Goal: Task Accomplishment & Management: Complete application form

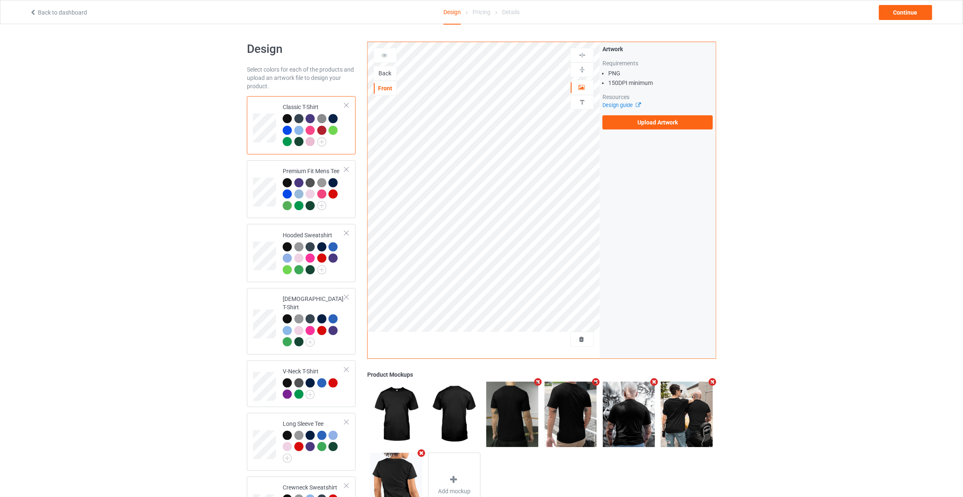
click at [379, 70] on div "Back" at bounding box center [385, 73] width 22 height 8
click at [655, 124] on label "Upload Artwork" at bounding box center [658, 122] width 110 height 14
click at [0, 0] on input "Upload Artwork" at bounding box center [0, 0] width 0 height 0
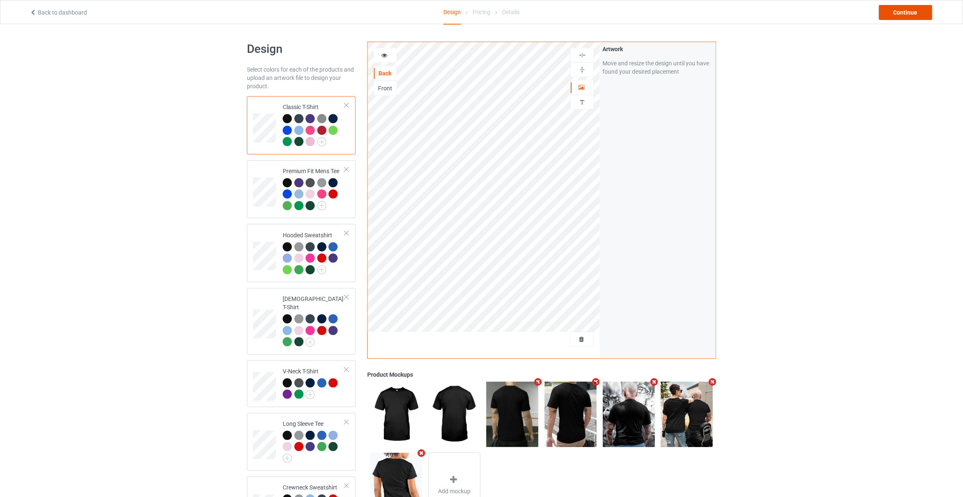
click at [918, 12] on div "Continue" at bounding box center [905, 12] width 53 height 15
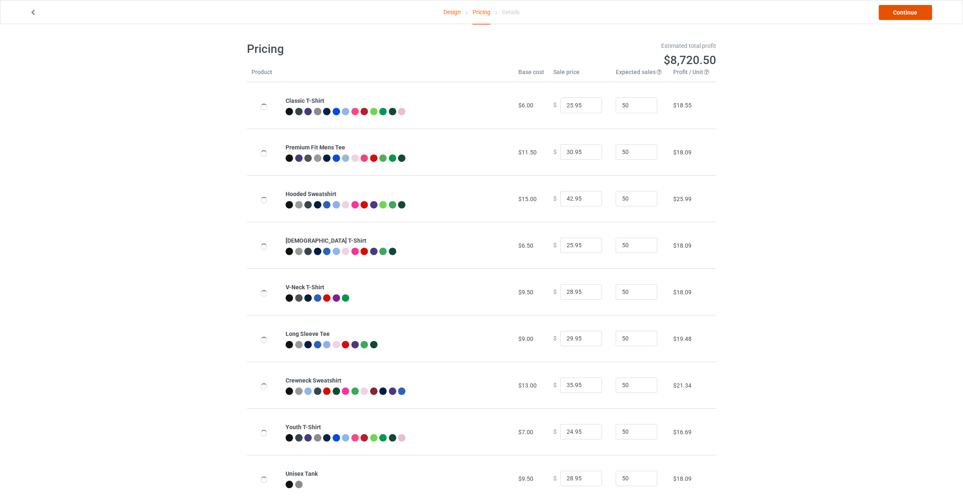
click at [918, 12] on link "Continue" at bounding box center [905, 12] width 53 height 15
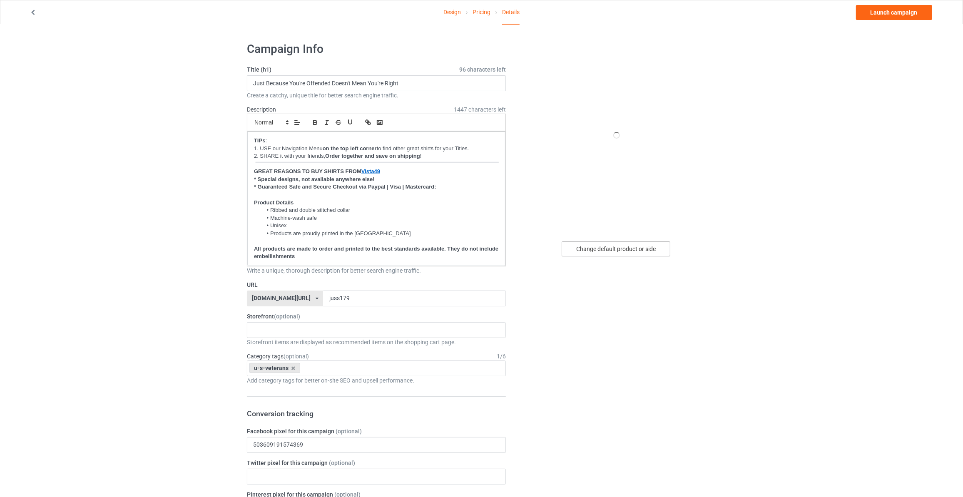
click at [607, 252] on div "Change default product or side" at bounding box center [616, 249] width 109 height 15
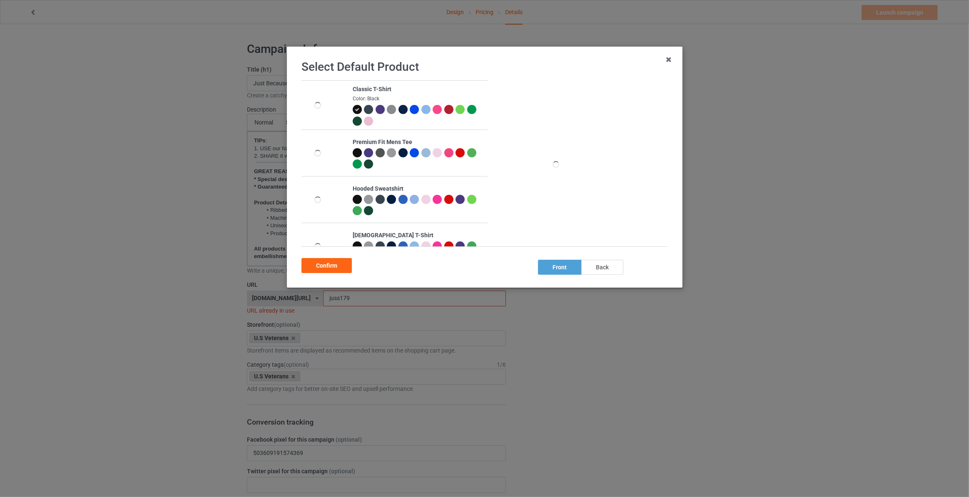
click at [591, 265] on div "back" at bounding box center [603, 267] width 42 height 15
click at [327, 266] on div "Confirm" at bounding box center [327, 265] width 50 height 15
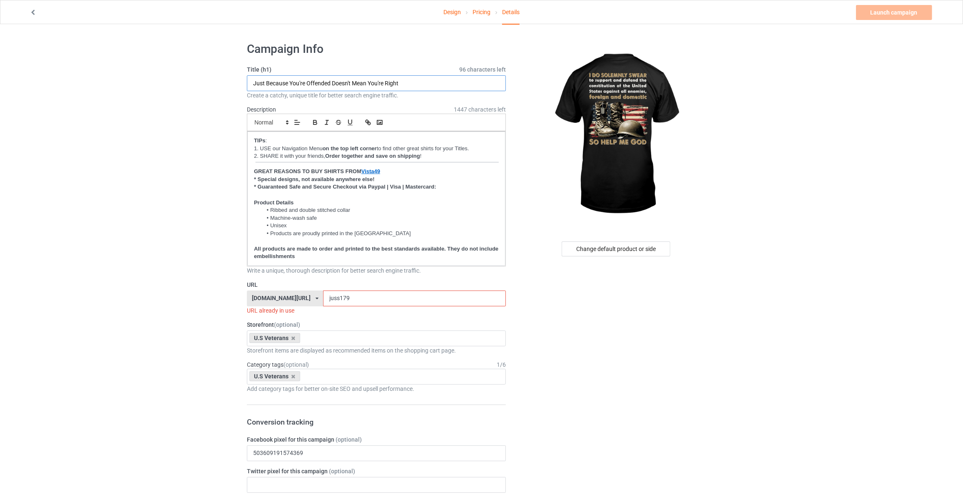
click at [432, 85] on input "Just Because You're Offended Doesn't Mean You're Right" at bounding box center [376, 83] width 259 height 16
type input "I Do Solemnly Swear"
drag, startPoint x: 343, startPoint y: 296, endPoint x: 145, endPoint y: 300, distance: 198.3
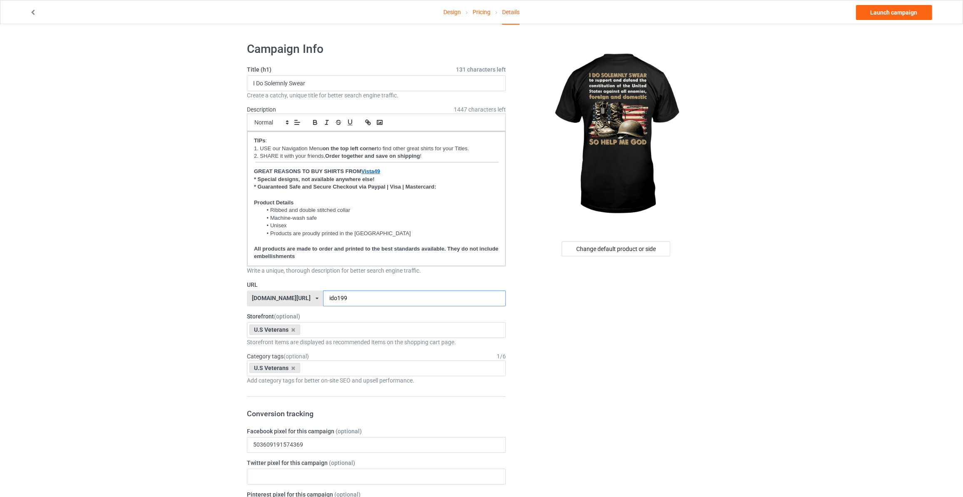
type input "ido199"
click at [885, 9] on link "Launch campaign" at bounding box center [894, 12] width 76 height 15
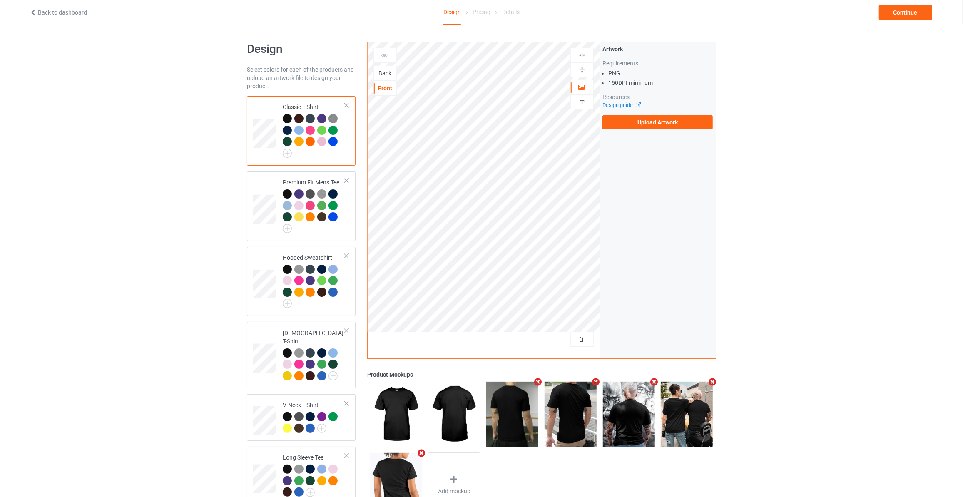
click at [383, 76] on div "Back" at bounding box center [385, 73] width 22 height 8
click at [655, 121] on label "Upload Artwork" at bounding box center [658, 122] width 110 height 14
click at [0, 0] on input "Upload Artwork" at bounding box center [0, 0] width 0 height 0
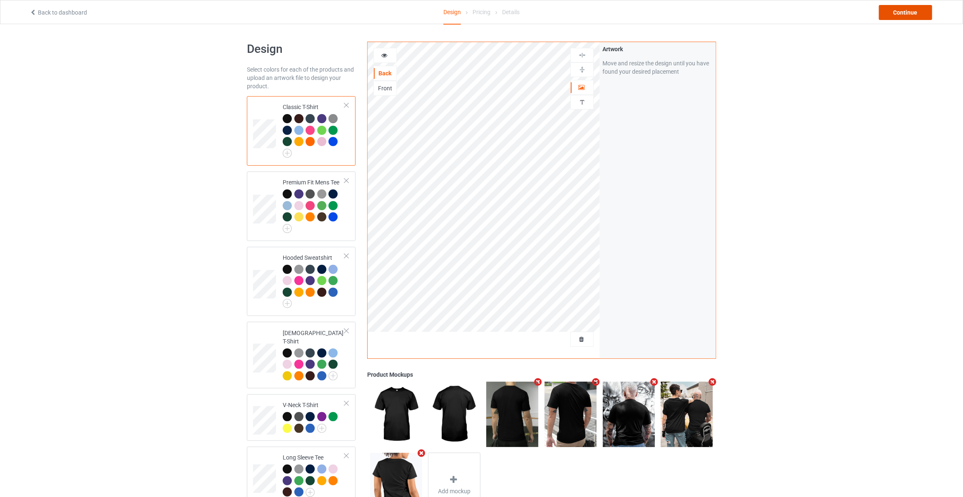
click at [909, 15] on div "Continue" at bounding box center [905, 12] width 53 height 15
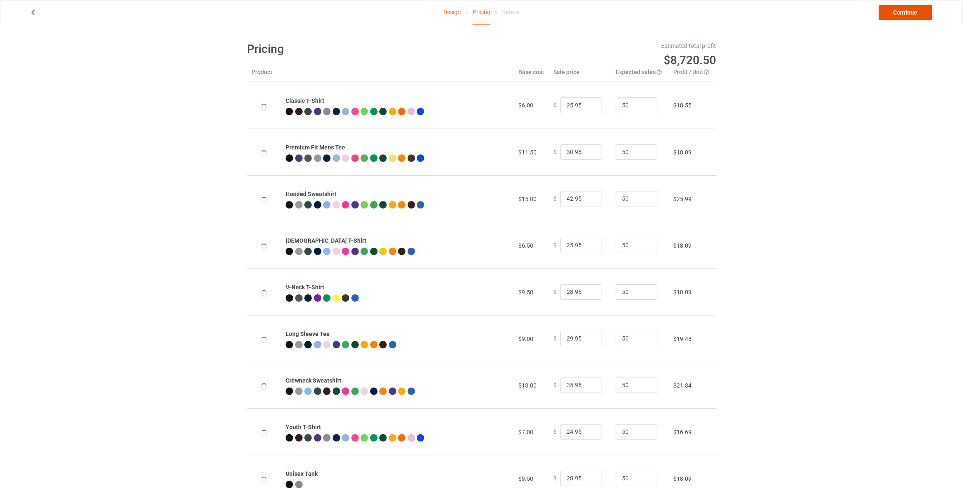
click at [911, 15] on link "Continue" at bounding box center [905, 12] width 53 height 15
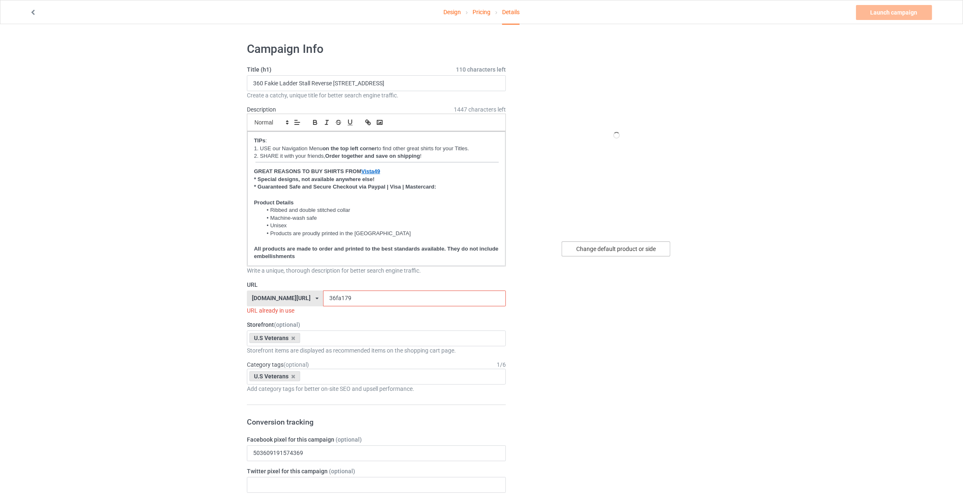
click at [618, 249] on div "Change default product or side" at bounding box center [616, 249] width 109 height 15
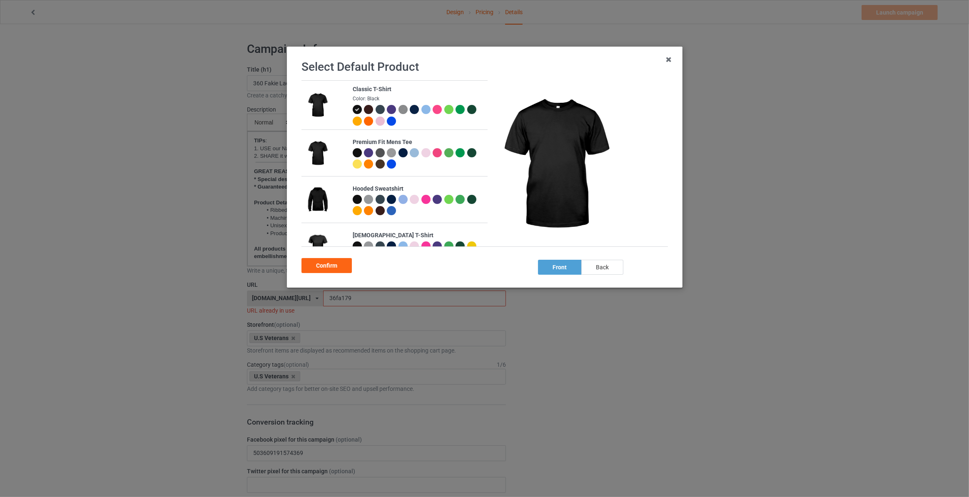
click at [596, 262] on div "back" at bounding box center [603, 267] width 42 height 15
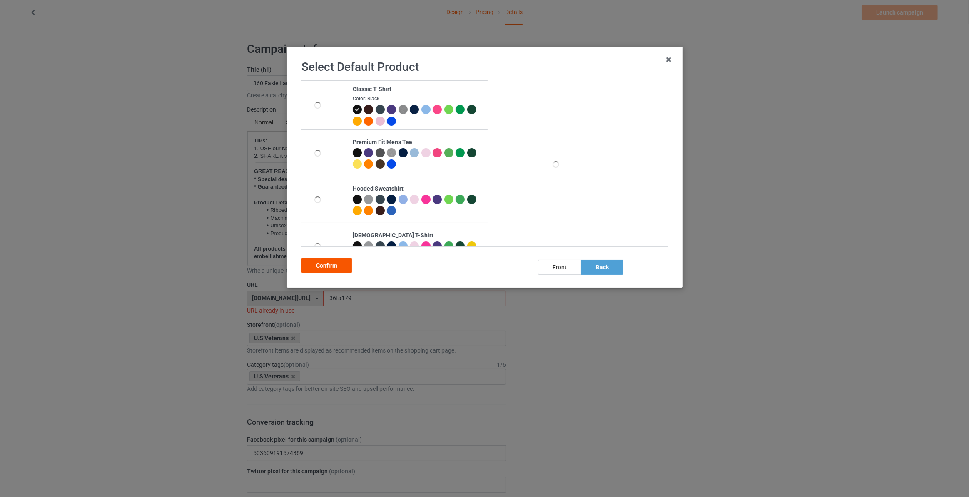
click at [307, 266] on div "Confirm" at bounding box center [327, 265] width 50 height 15
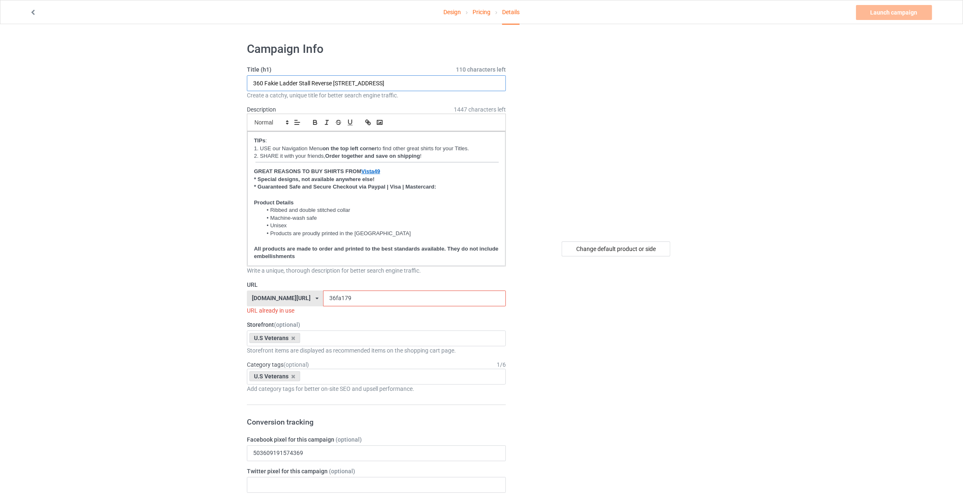
click at [336, 84] on input "360 Fakie Ladder Stall Reverse [STREET_ADDRESS]" at bounding box center [376, 83] width 259 height 16
type input "If Guns Kill People"
drag, startPoint x: 342, startPoint y: 297, endPoint x: 119, endPoint y: 294, distance: 222.9
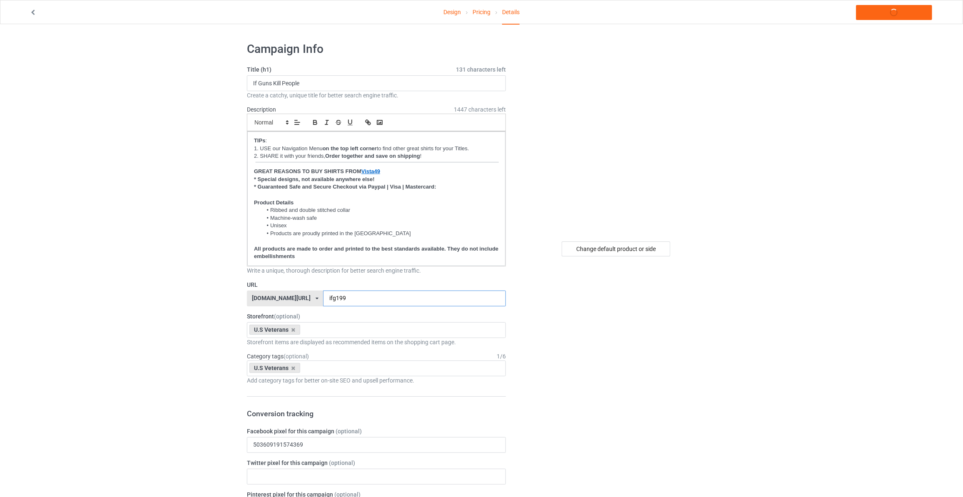
type input "ifg199"
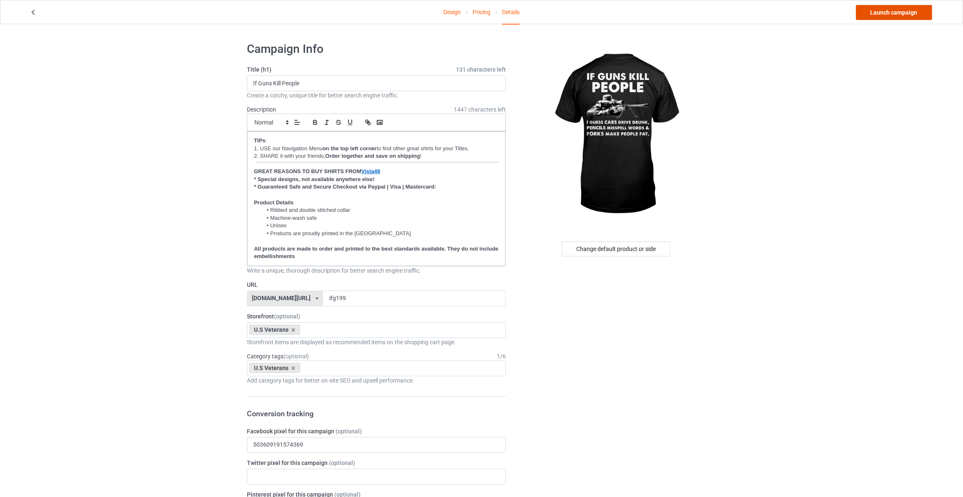
click at [889, 12] on link "Launch campaign" at bounding box center [894, 12] width 76 height 15
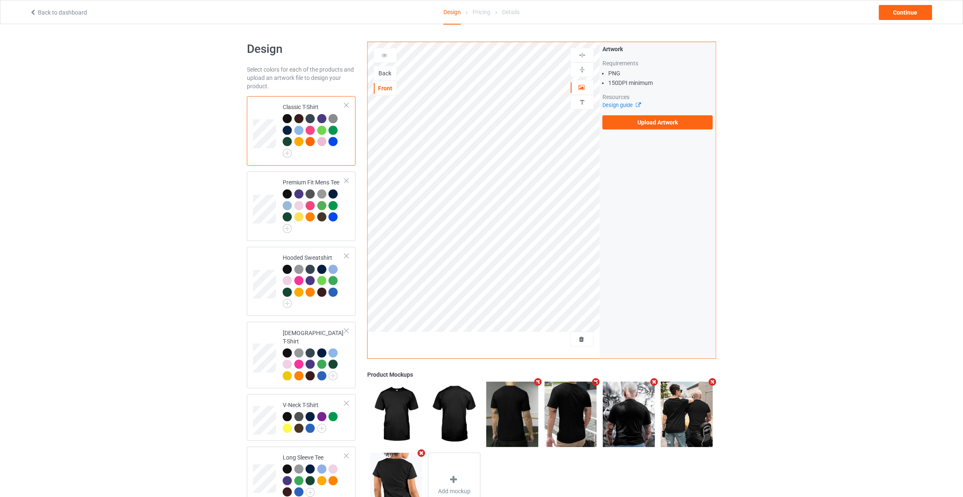
click at [378, 70] on div "Back" at bounding box center [385, 73] width 22 height 8
click at [662, 113] on div "Artwork Requirements PNG 150 DPI minimum Resources Design guide Upload Artwork" at bounding box center [658, 87] width 110 height 85
click at [656, 118] on label "Upload Artwork" at bounding box center [658, 122] width 110 height 14
click at [0, 0] on input "Upload Artwork" at bounding box center [0, 0] width 0 height 0
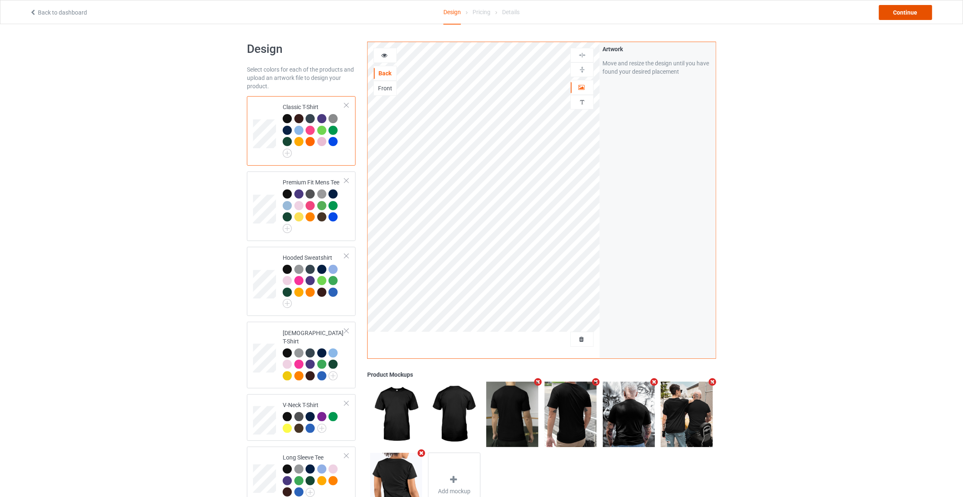
click at [906, 11] on div "Continue" at bounding box center [905, 12] width 53 height 15
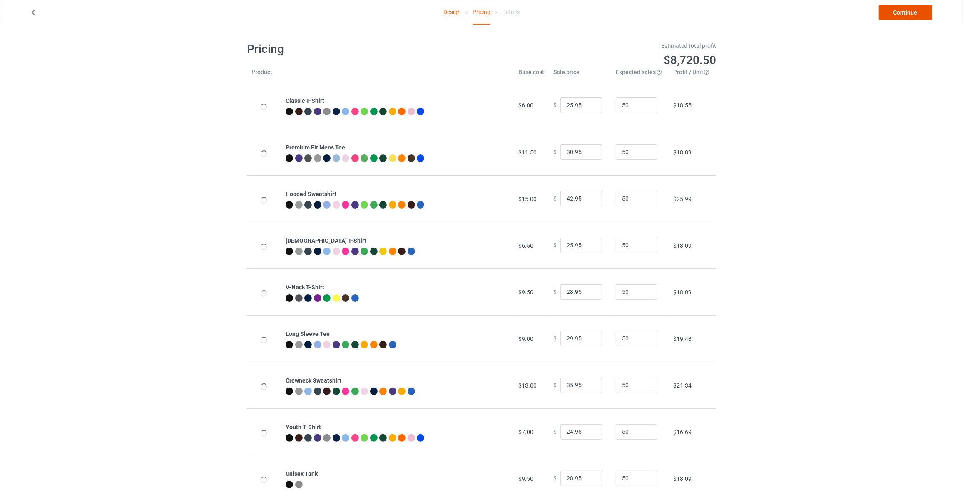
click at [906, 11] on link "Continue" at bounding box center [905, 12] width 53 height 15
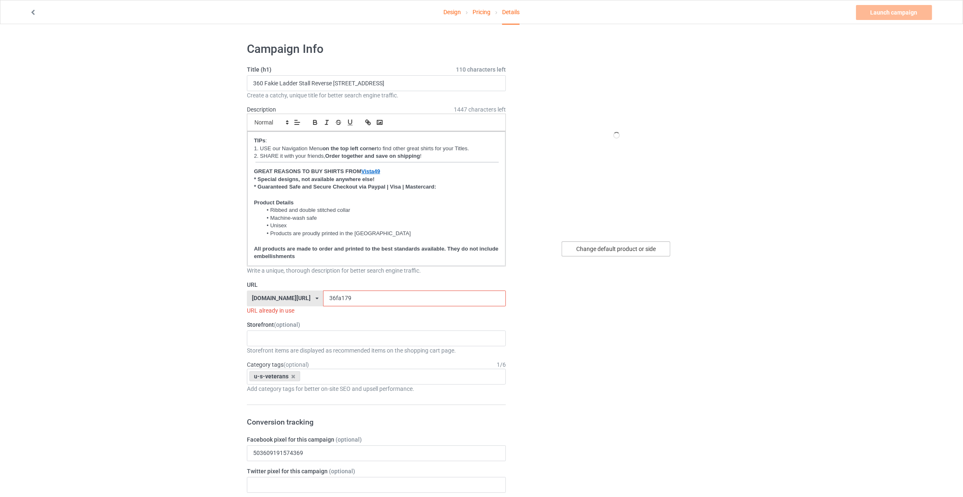
click at [633, 250] on div "Change default product or side" at bounding box center [616, 249] width 109 height 15
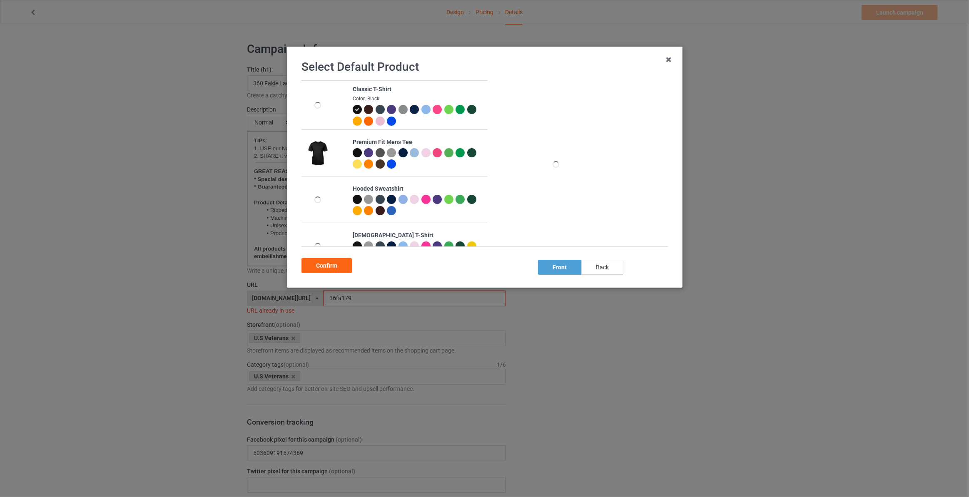
click at [598, 267] on div "back" at bounding box center [603, 267] width 42 height 15
click at [336, 267] on div "Confirm" at bounding box center [327, 265] width 50 height 15
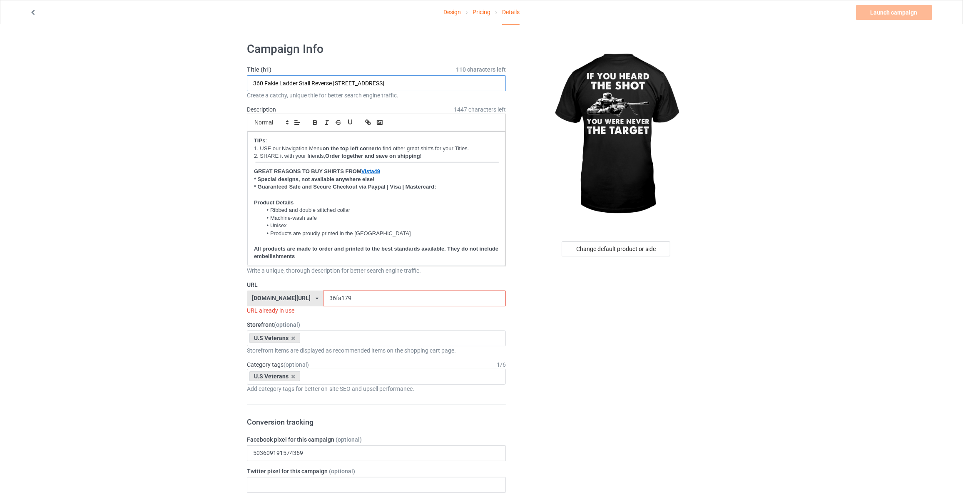
click at [302, 83] on input "360 Fakie Ladder Stall Reverse [STREET_ADDRESS]" at bounding box center [376, 83] width 259 height 16
type input "If You Heard The Shot You Were Never The Target"
drag, startPoint x: 344, startPoint y: 295, endPoint x: 0, endPoint y: 245, distance: 348.1
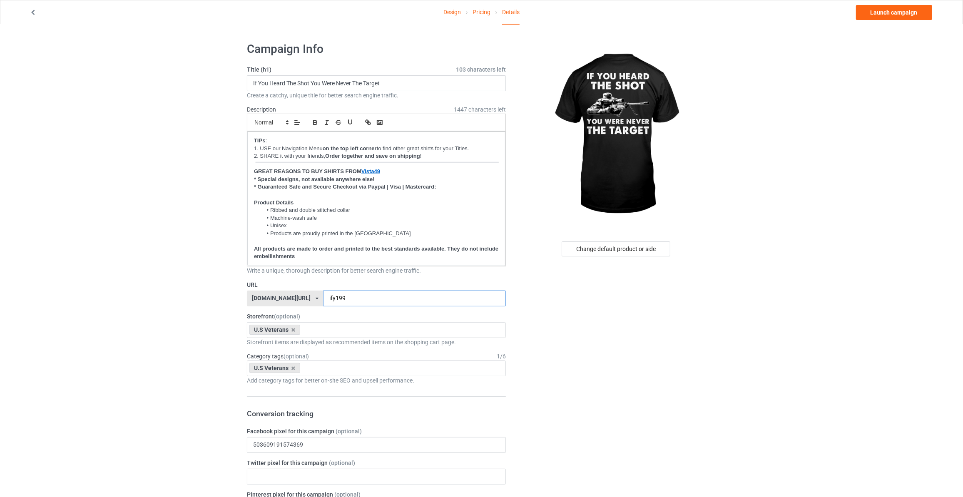
type input "ify199"
click at [886, 10] on link "Launch campaign" at bounding box center [894, 12] width 76 height 15
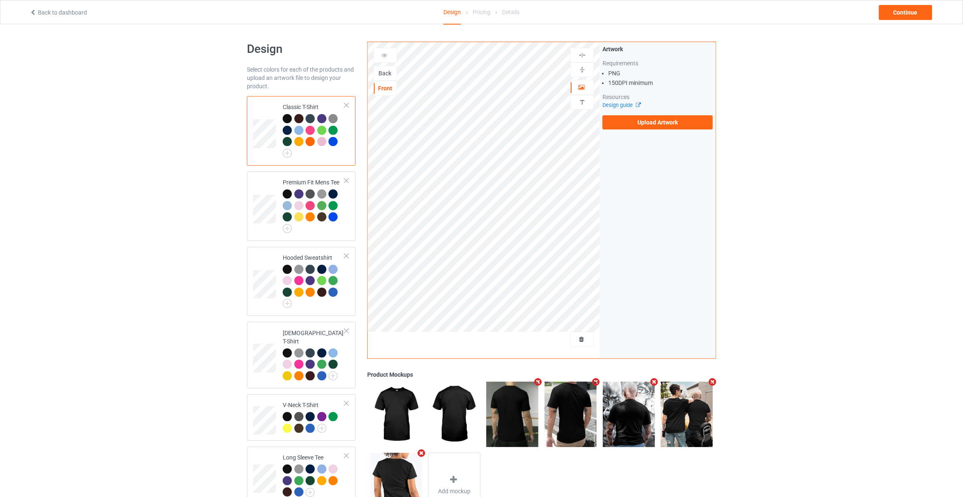
click at [383, 75] on div "Back" at bounding box center [385, 73] width 22 height 8
click at [664, 119] on label "Upload Artwork" at bounding box center [658, 122] width 110 height 14
click at [0, 0] on input "Upload Artwork" at bounding box center [0, 0] width 0 height 0
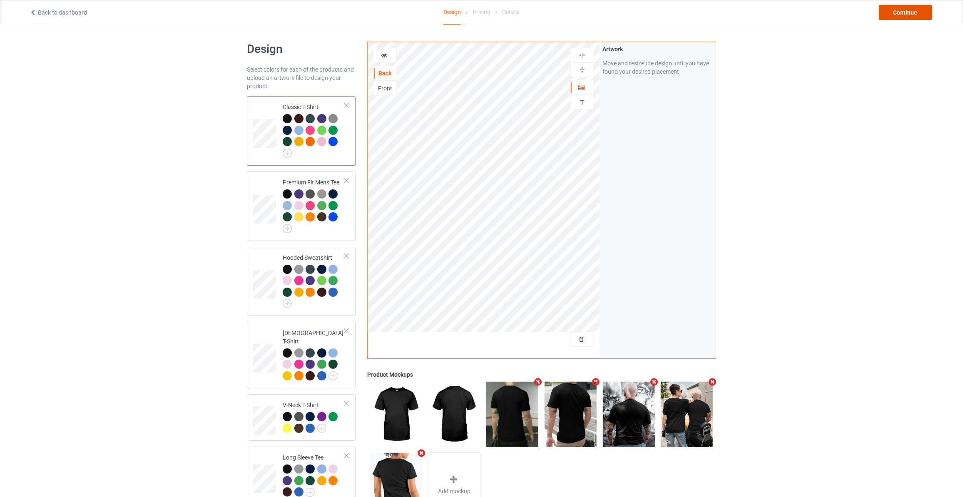
click at [904, 10] on div "Continue" at bounding box center [905, 12] width 53 height 15
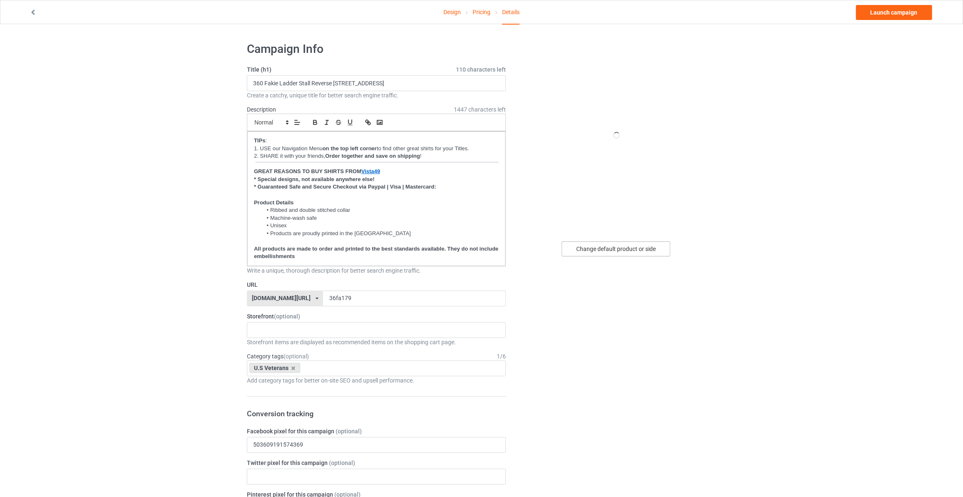
click at [620, 249] on div "Change default product or side" at bounding box center [616, 249] width 109 height 15
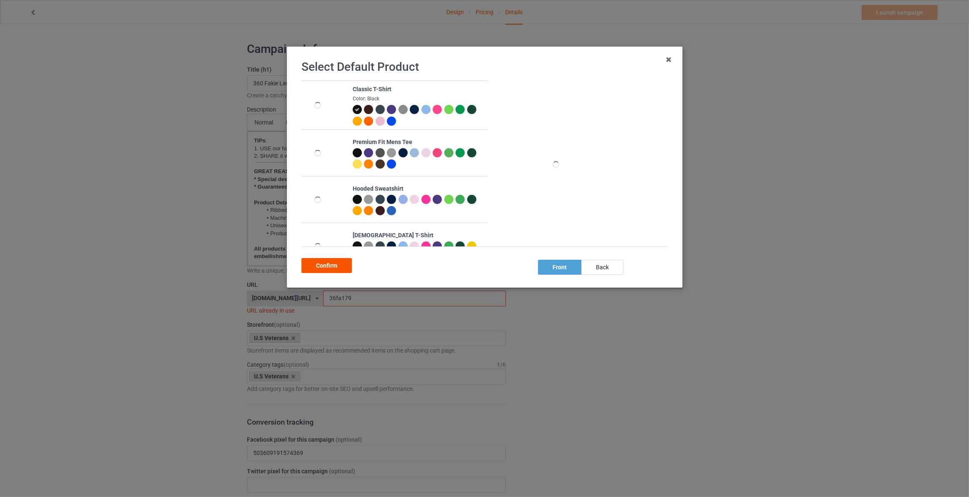
click at [599, 267] on div "back" at bounding box center [603, 267] width 42 height 15
click at [336, 270] on div "Confirm" at bounding box center [327, 265] width 50 height 15
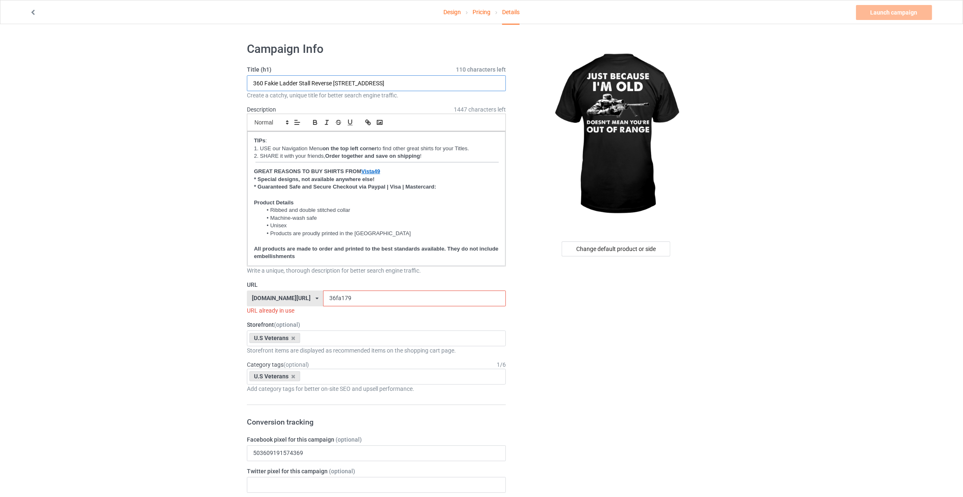
click at [381, 80] on input "360 Fakie Ladder Stall Reverse 1080 Quad" at bounding box center [376, 83] width 259 height 16
type input "Just Because I'm Old Doesn't Mean You're Out Of Range"
drag, startPoint x: 357, startPoint y: 299, endPoint x: 2, endPoint y: 255, distance: 357.2
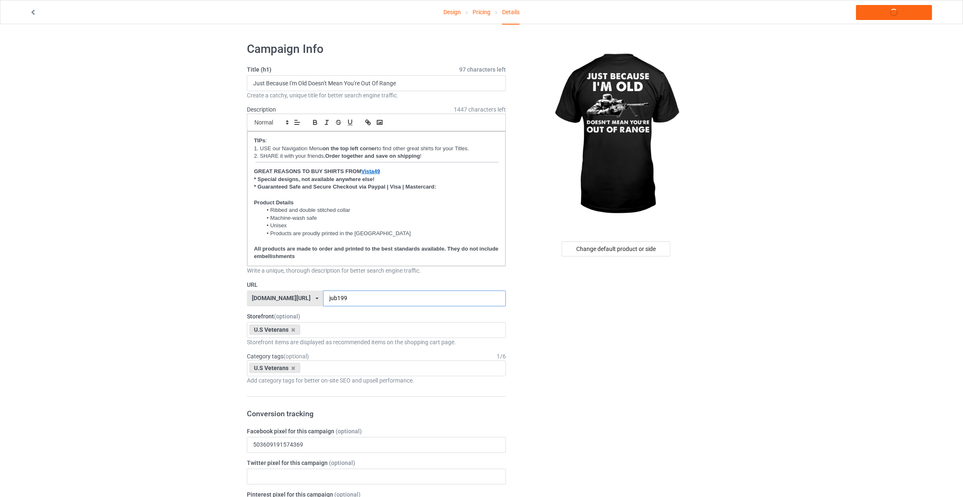
type input "jub199"
click at [901, 10] on link "Launch campaign" at bounding box center [894, 12] width 76 height 15
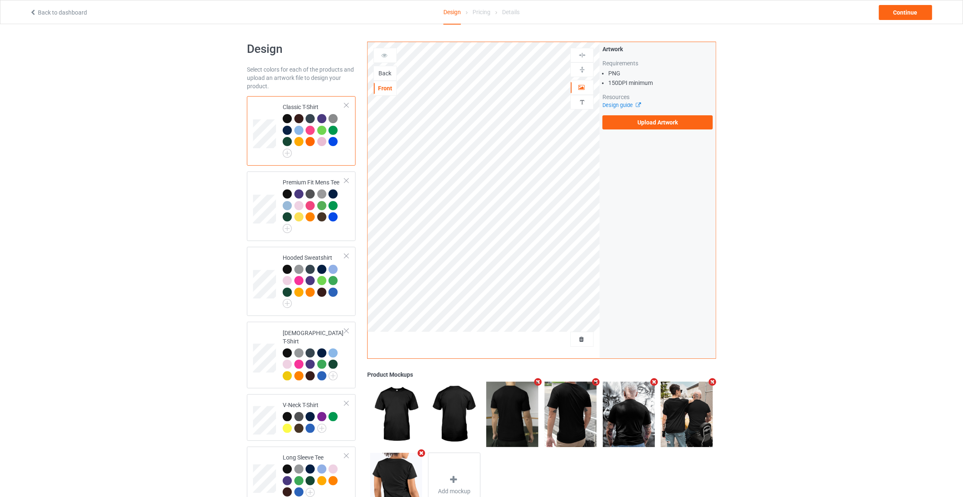
click at [391, 72] on div "Back" at bounding box center [385, 73] width 22 height 8
click at [641, 129] on label "Upload Artwork" at bounding box center [658, 122] width 110 height 14
click at [0, 0] on input "Upload Artwork" at bounding box center [0, 0] width 0 height 0
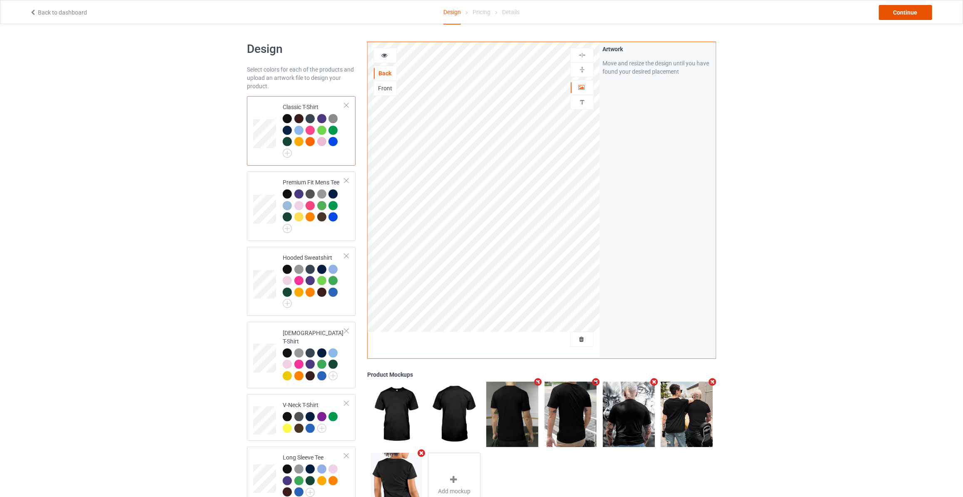
click at [908, 12] on div "Continue" at bounding box center [905, 12] width 53 height 15
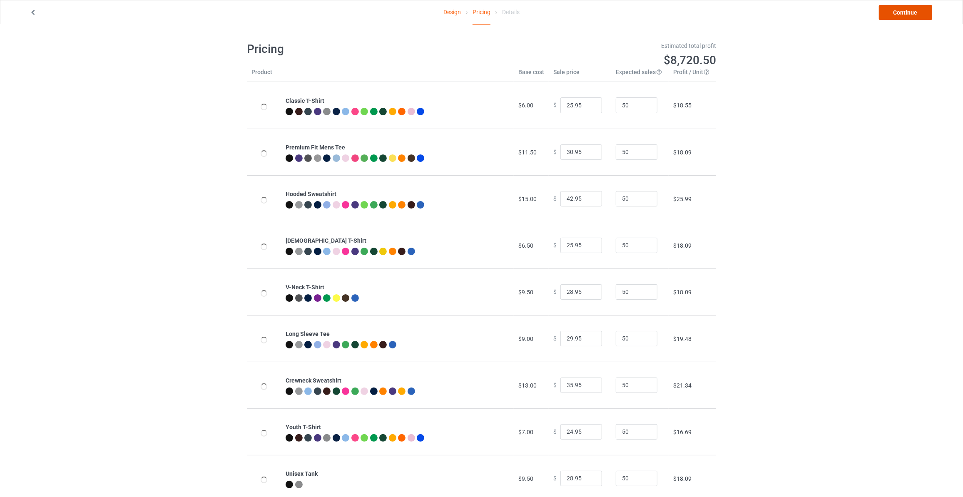
click at [908, 12] on link "Continue" at bounding box center [905, 12] width 53 height 15
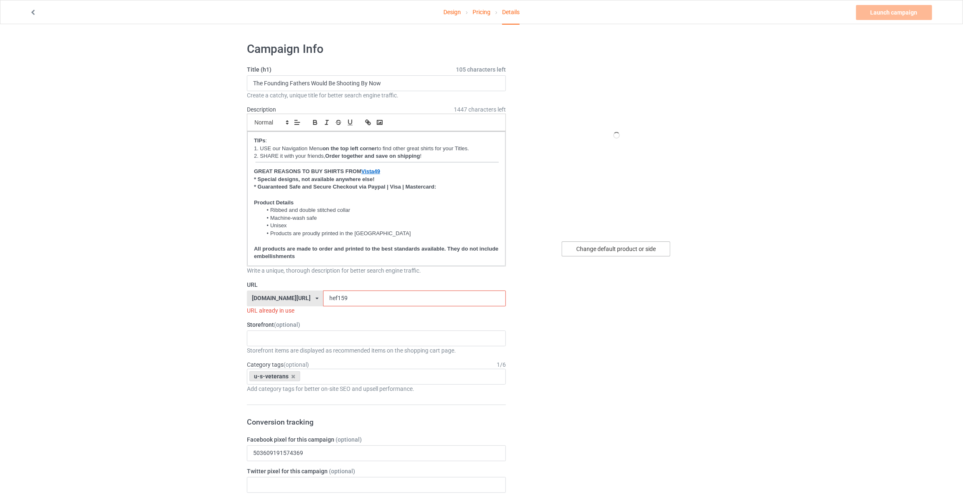
click at [624, 248] on div "Change default product or side" at bounding box center [616, 249] width 109 height 15
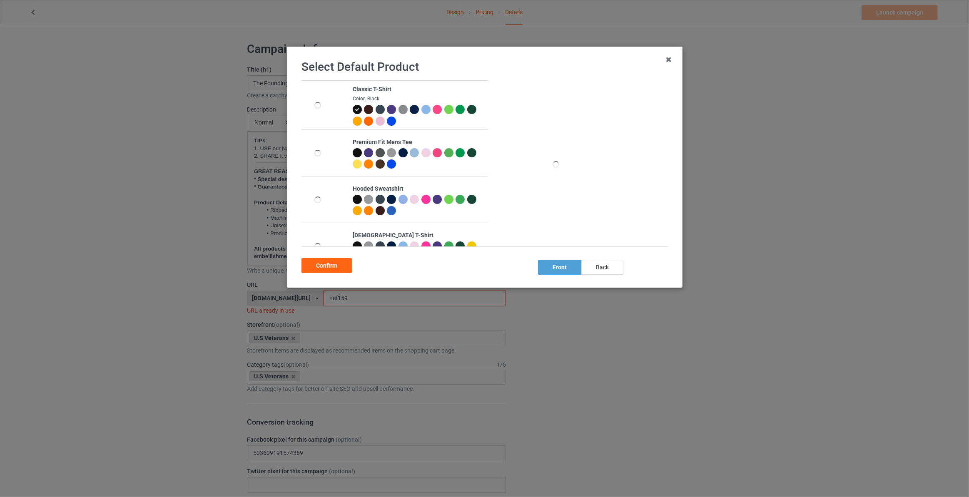
click at [602, 265] on div "back" at bounding box center [603, 267] width 42 height 15
click at [316, 267] on div "Confirm" at bounding box center [327, 265] width 50 height 15
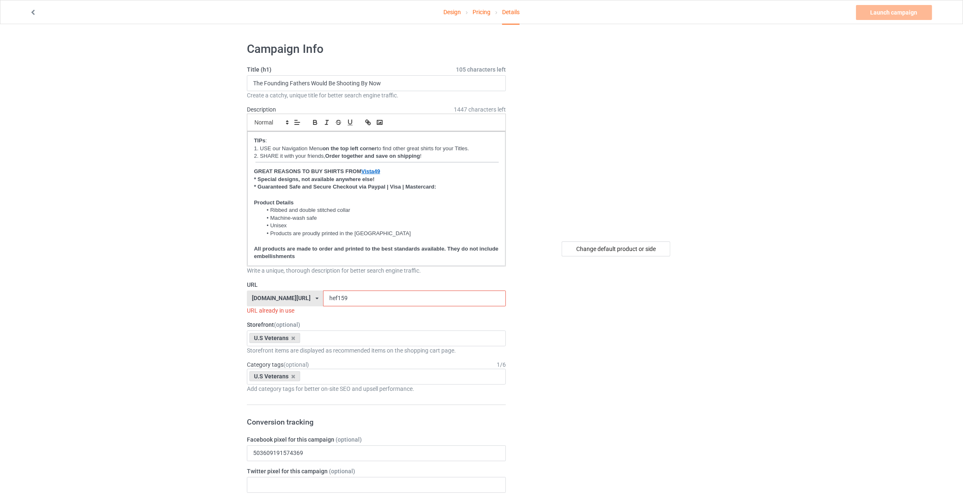
click at [385, 74] on div "Title (h1) 105 characters left The Founding Fathers Would Be Shooting By Now Cr…" at bounding box center [376, 82] width 259 height 34
click at [386, 81] on input "The Founding Fathers Would Be Shooting By Now" at bounding box center [376, 83] width 259 height 16
type input "Memorial Day Is For Them Veteran's Day Is For Me Don't Thank Me Thank My Brothe…"
drag, startPoint x: 187, startPoint y: 120, endPoint x: 240, endPoint y: 195, distance: 91.5
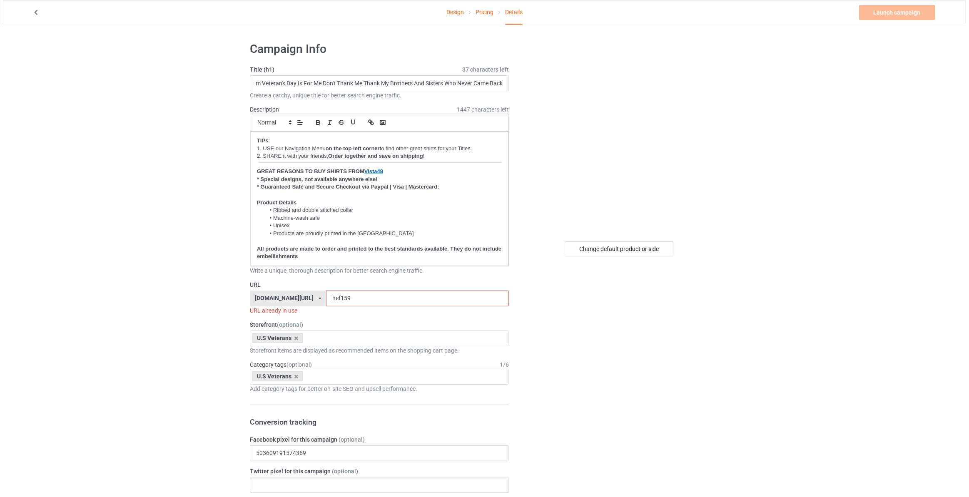
scroll to position [0, 0]
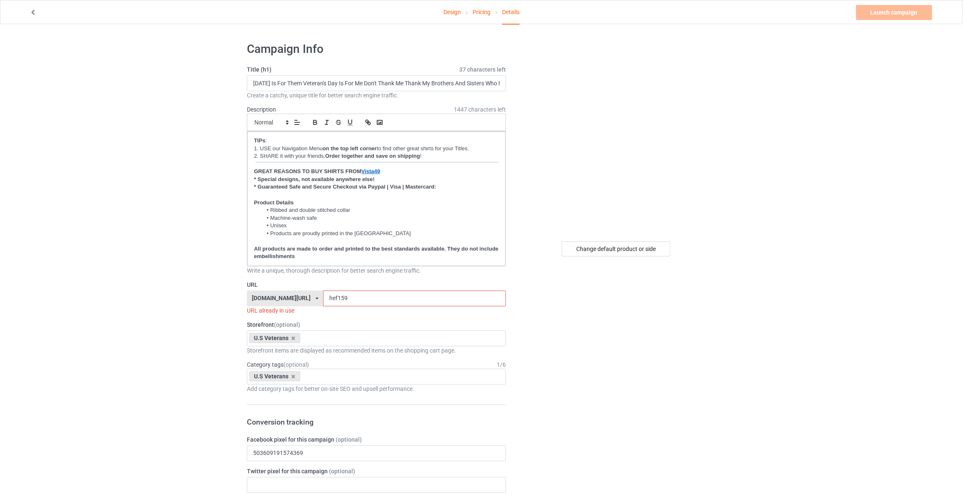
drag, startPoint x: 342, startPoint y: 300, endPoint x: 78, endPoint y: 279, distance: 265.4
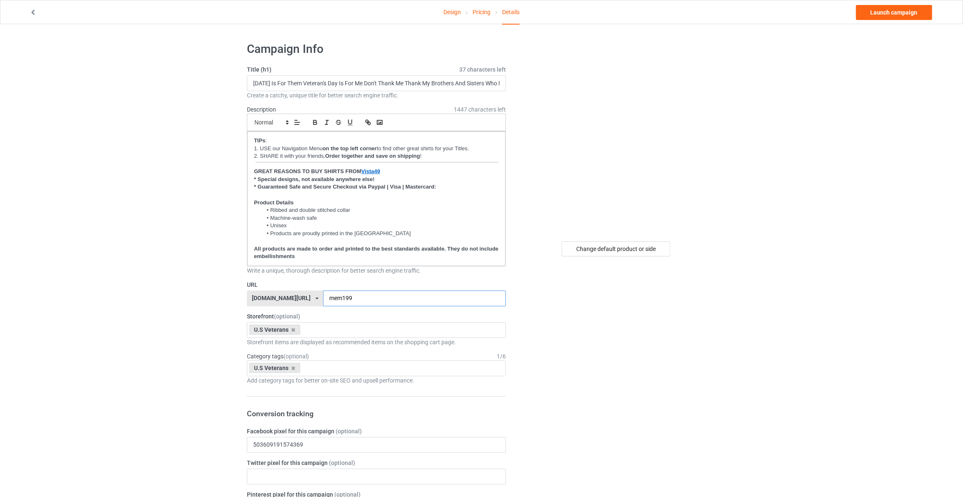
type input "mem199"
click at [894, 9] on link "Launch campaign" at bounding box center [894, 12] width 76 height 15
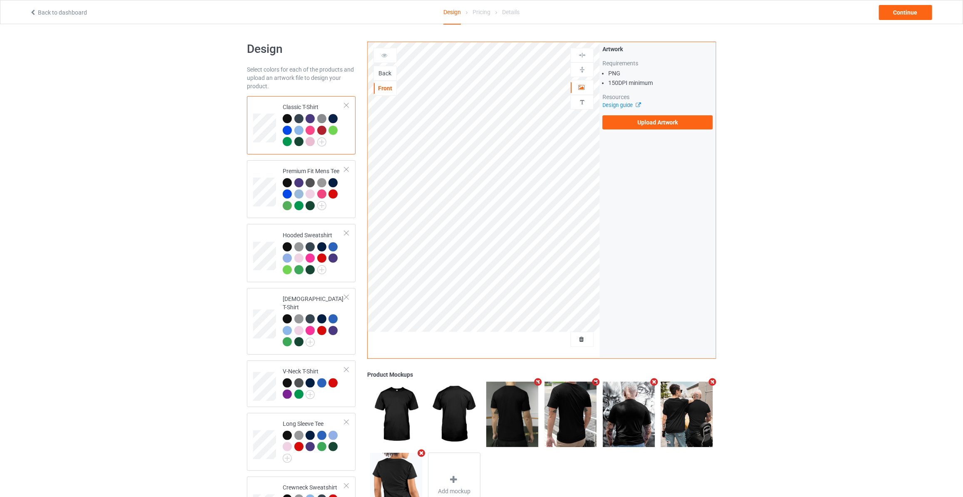
click at [384, 72] on div "Back" at bounding box center [385, 73] width 22 height 8
click at [637, 124] on label "Upload Artwork" at bounding box center [658, 122] width 110 height 14
click at [0, 0] on input "Upload Artwork" at bounding box center [0, 0] width 0 height 0
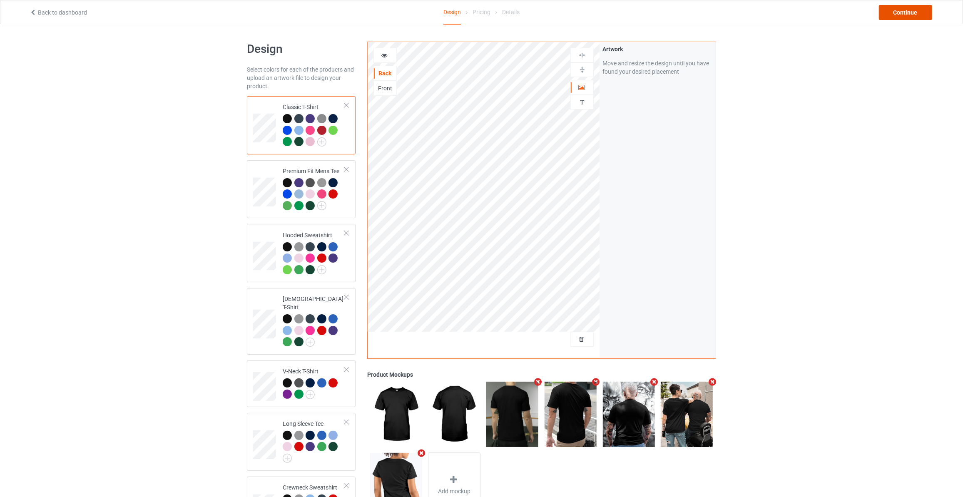
click at [905, 11] on div "Continue" at bounding box center [905, 12] width 53 height 15
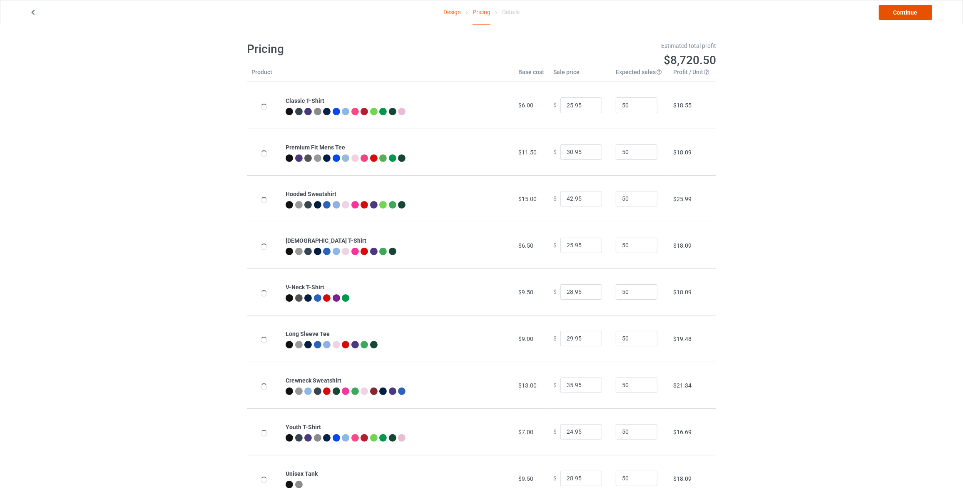
click at [906, 11] on link "Continue" at bounding box center [905, 12] width 53 height 15
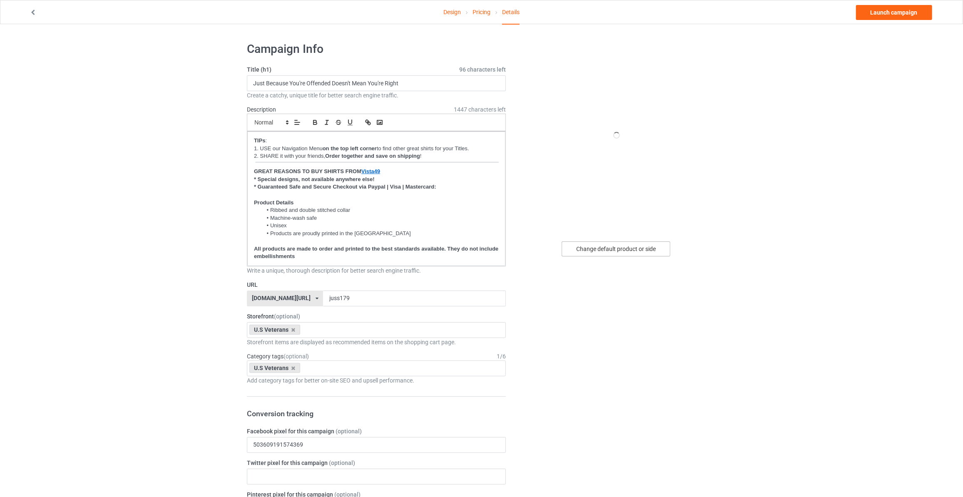
click at [619, 245] on div "Change default product or side" at bounding box center [616, 249] width 109 height 15
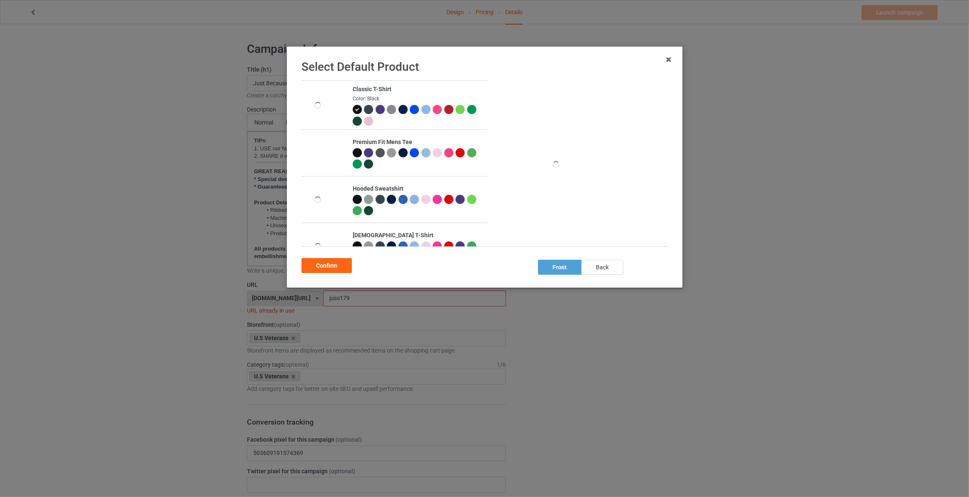
click at [610, 272] on div "back" at bounding box center [603, 267] width 42 height 15
click at [314, 260] on div "Confirm" at bounding box center [327, 265] width 50 height 15
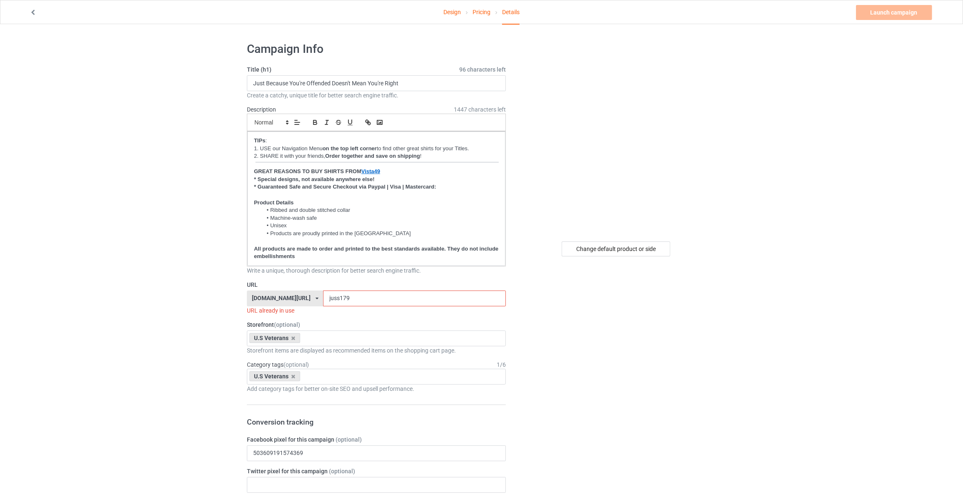
click at [326, 91] on div "Create a catchy, unique title for better search engine traffic." at bounding box center [376, 95] width 259 height 8
click at [351, 83] on input "Just Because You're Offended Doesn't Mean You're Right" at bounding box center [376, 83] width 259 height 16
type input "Sorry If My Patriotism Offends You"
drag, startPoint x: 345, startPoint y: 298, endPoint x: 67, endPoint y: 279, distance: 278.5
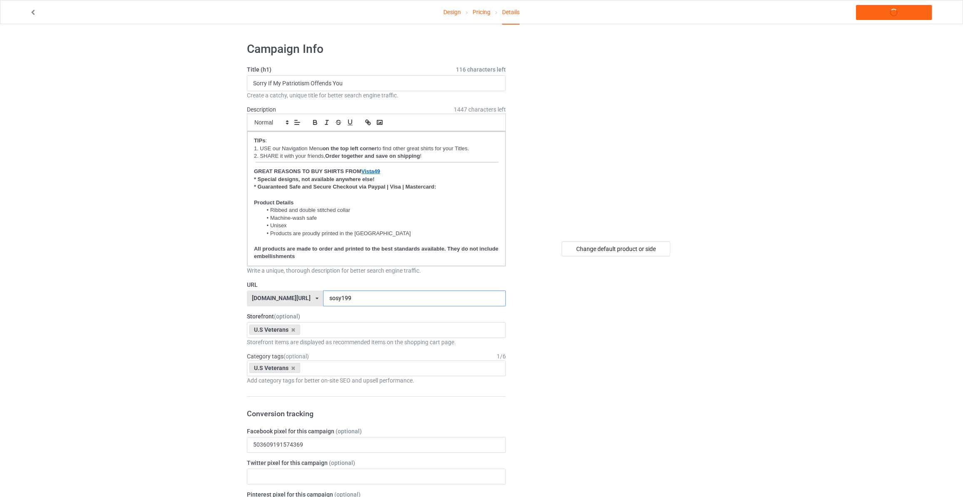
type input "sosy199"
drag, startPoint x: 901, startPoint y: 69, endPoint x: 901, endPoint y: 59, distance: 10.0
click at [902, 9] on link "Launch campaign" at bounding box center [894, 12] width 76 height 15
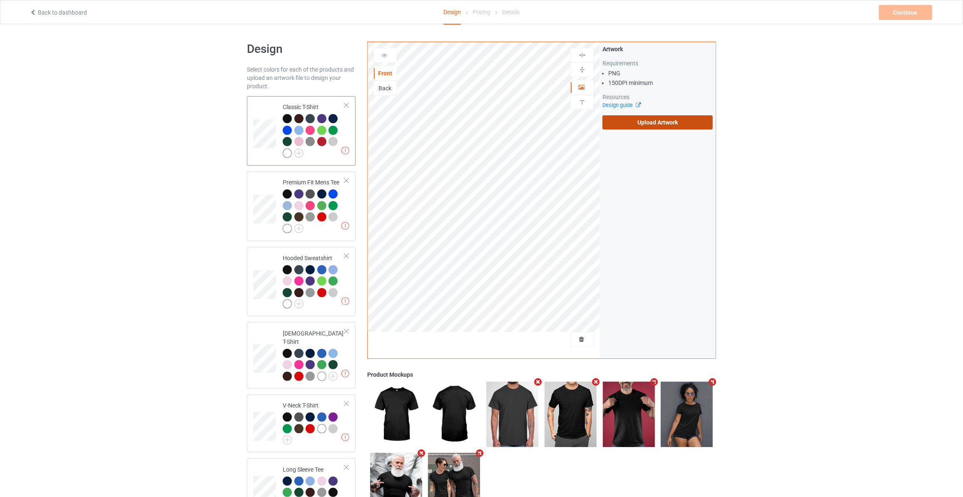
click at [657, 119] on label "Upload Artwork" at bounding box center [658, 122] width 110 height 14
click at [0, 0] on input "Upload Artwork" at bounding box center [0, 0] width 0 height 0
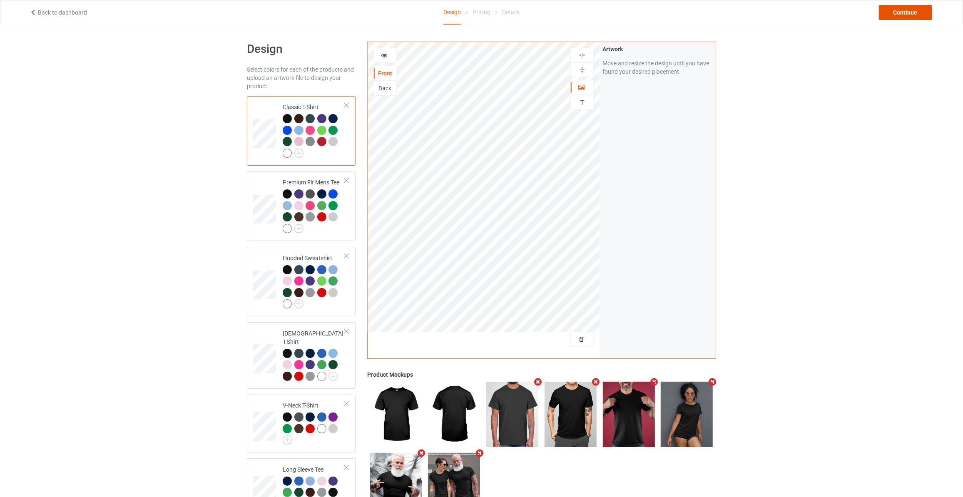
click at [918, 15] on div "Continue" at bounding box center [905, 12] width 53 height 15
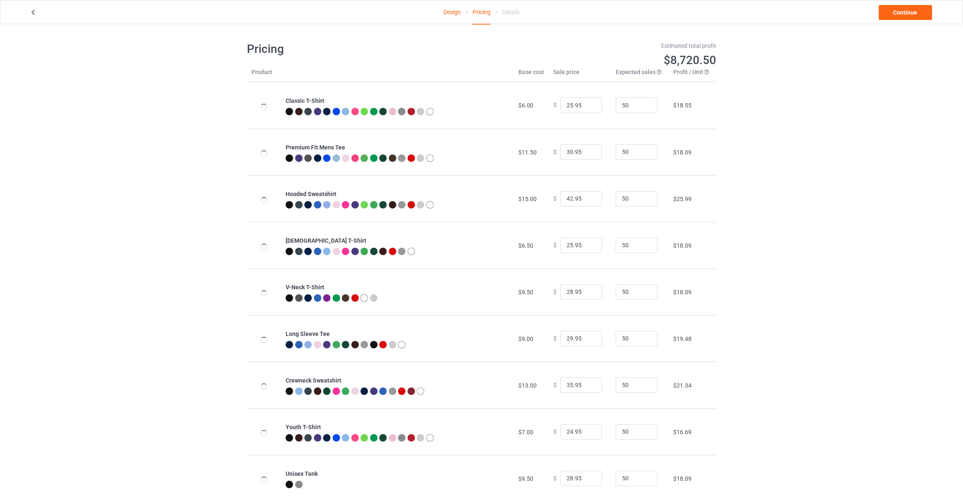
click at [918, 15] on link "Continue" at bounding box center [905, 12] width 53 height 15
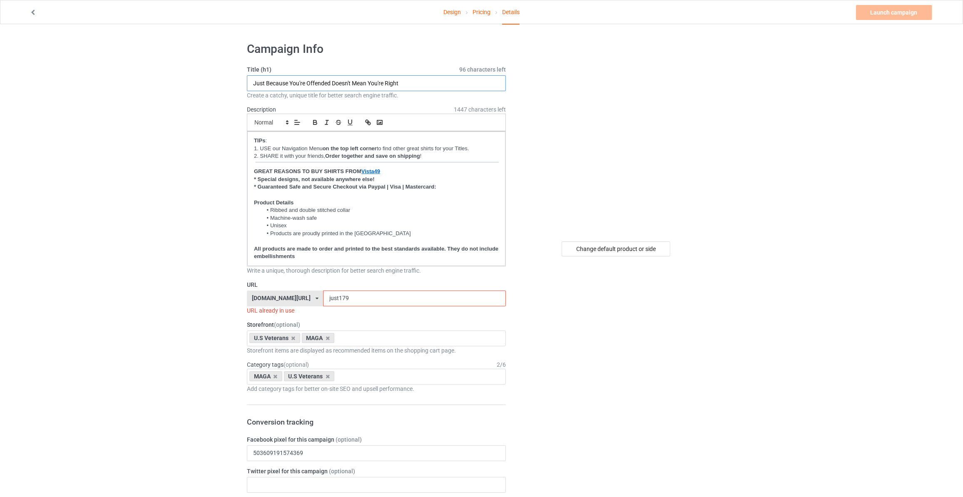
click at [420, 82] on input "Just Because You're Offended Doesn't Mean You're Right" at bounding box center [376, 83] width 259 height 16
paste input "Sorry If My Patriotism Offends You"
type input "Sorry If My Patriotism Offends You"
drag, startPoint x: 160, startPoint y: 196, endPoint x: 257, endPoint y: 291, distance: 136.1
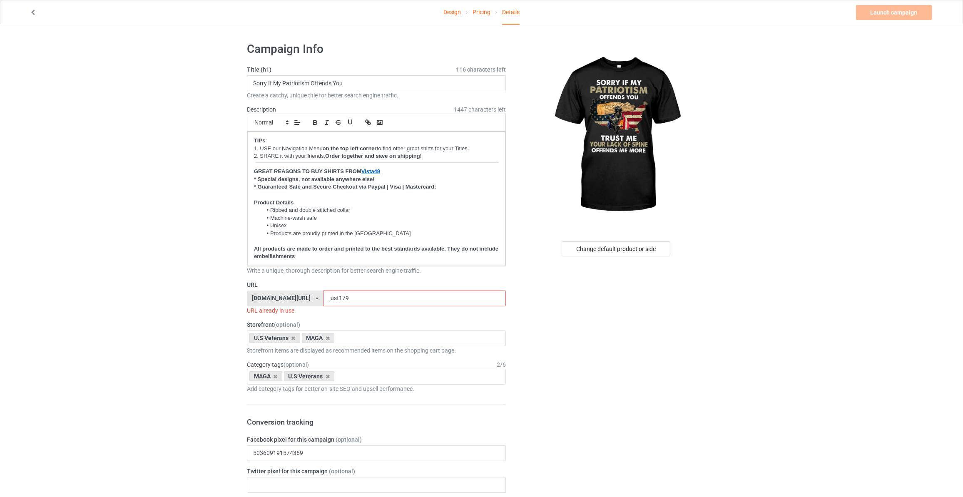
click at [327, 336] on icon at bounding box center [328, 338] width 4 height 5
drag, startPoint x: 168, startPoint y: 348, endPoint x: 203, endPoint y: 361, distance: 37.3
click at [275, 375] on icon at bounding box center [276, 376] width 4 height 5
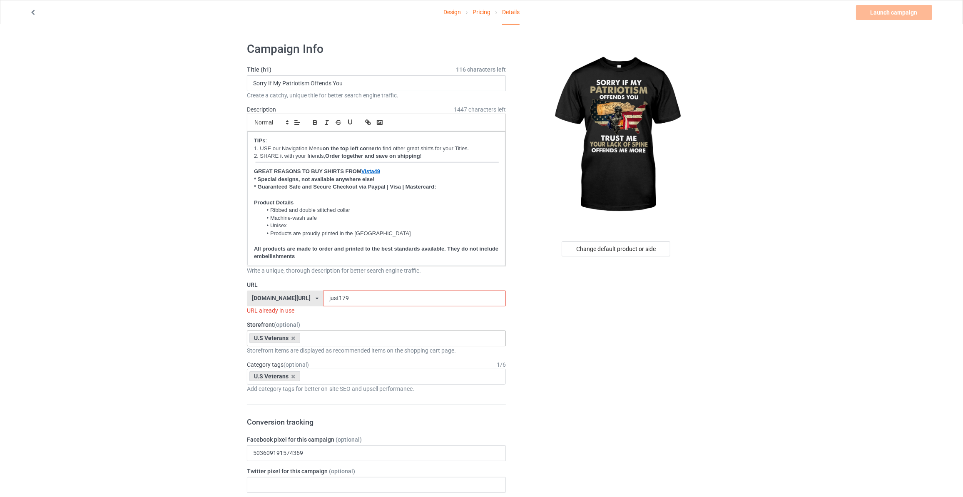
drag, startPoint x: 192, startPoint y: 344, endPoint x: 348, endPoint y: 303, distance: 161.1
drag, startPoint x: 359, startPoint y: 294, endPoint x: 116, endPoint y: 293, distance: 242.4
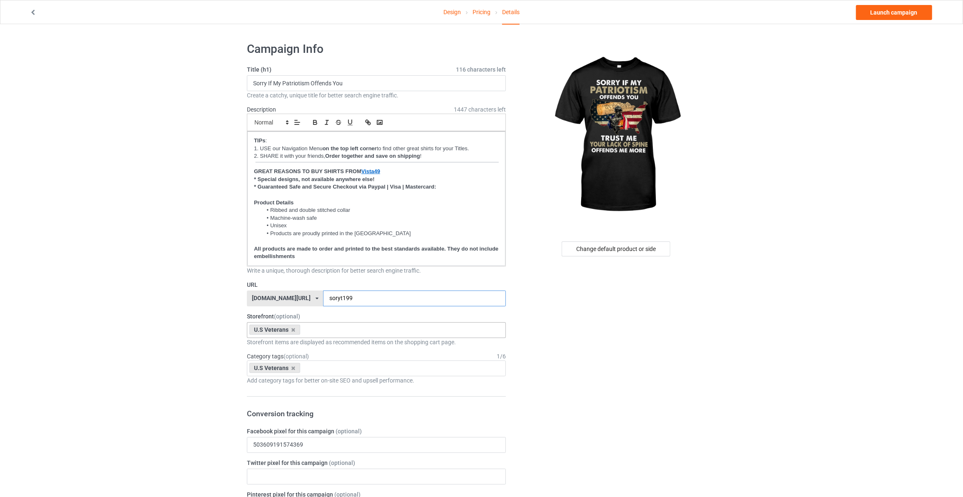
type input "soryt199"
drag, startPoint x: 886, startPoint y: 130, endPoint x: 891, endPoint y: 50, distance: 80.1
click at [894, 10] on link "Launch campaign" at bounding box center [894, 12] width 76 height 15
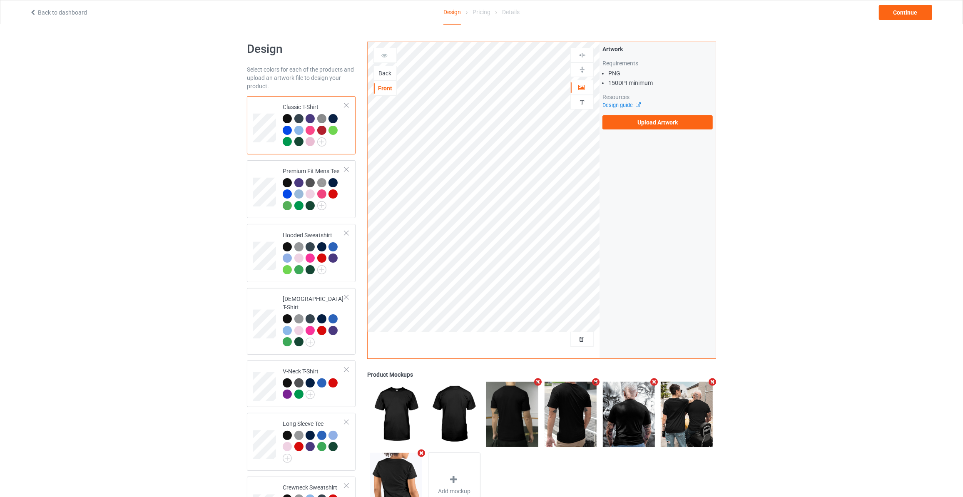
click at [393, 76] on div "Back" at bounding box center [385, 73] width 22 height 8
click at [644, 128] on label "Upload Artwork" at bounding box center [658, 122] width 110 height 14
click at [0, 0] on input "Upload Artwork" at bounding box center [0, 0] width 0 height 0
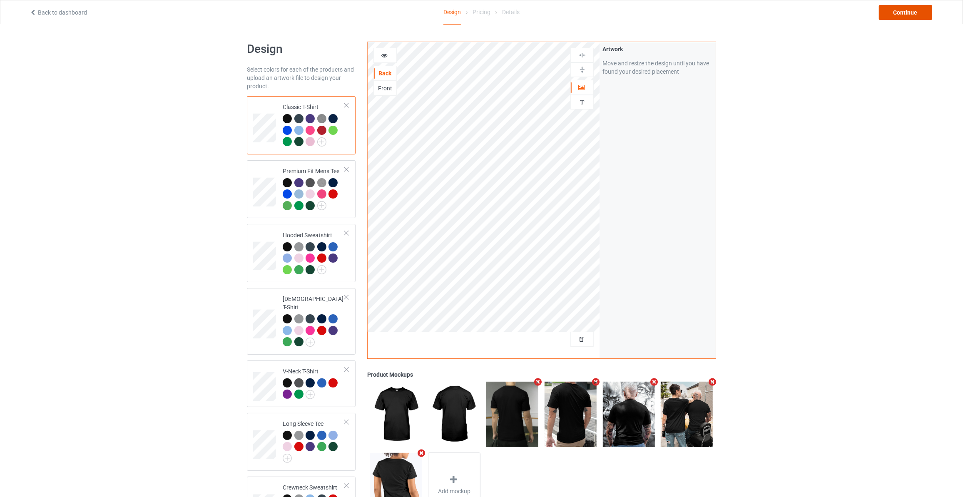
click at [914, 9] on div "Continue" at bounding box center [905, 12] width 53 height 15
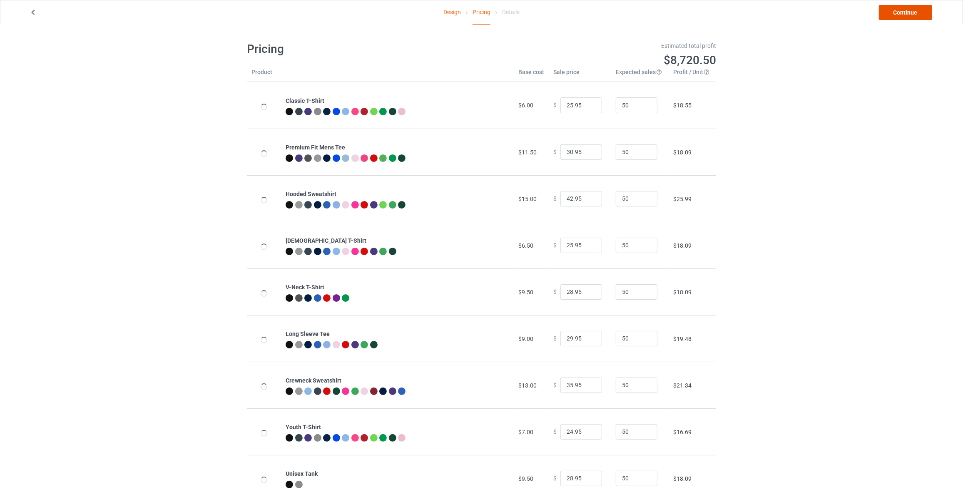
click at [914, 9] on link "Continue" at bounding box center [905, 12] width 53 height 15
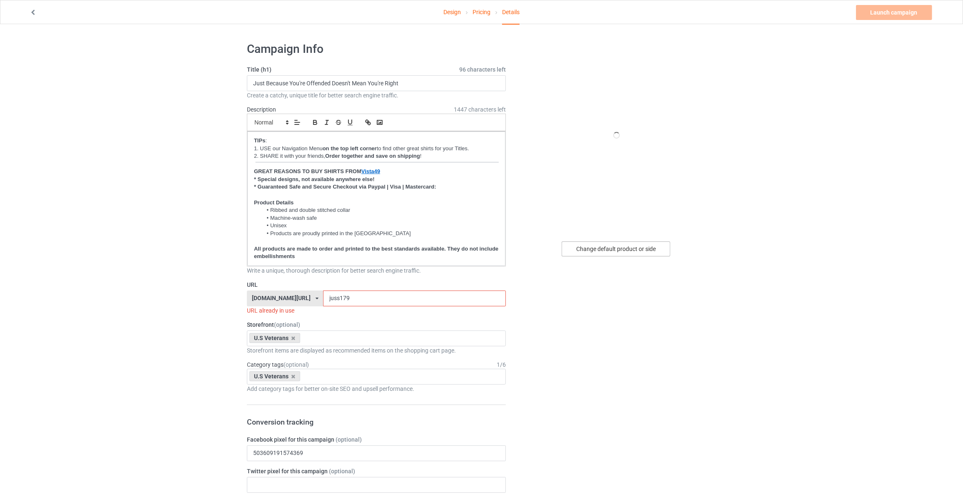
click at [639, 250] on div "Change default product or side" at bounding box center [616, 249] width 109 height 15
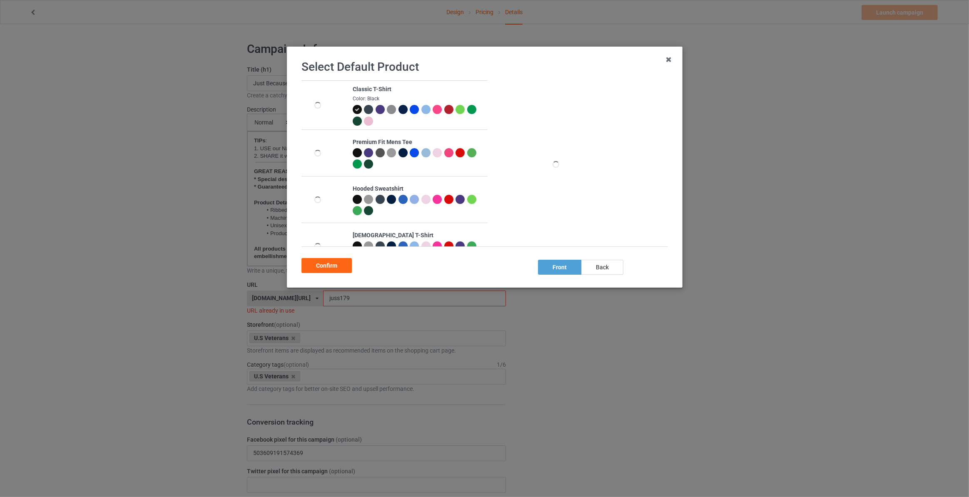
click at [607, 268] on div "back" at bounding box center [603, 267] width 42 height 15
click at [310, 267] on div "Confirm" at bounding box center [327, 265] width 50 height 15
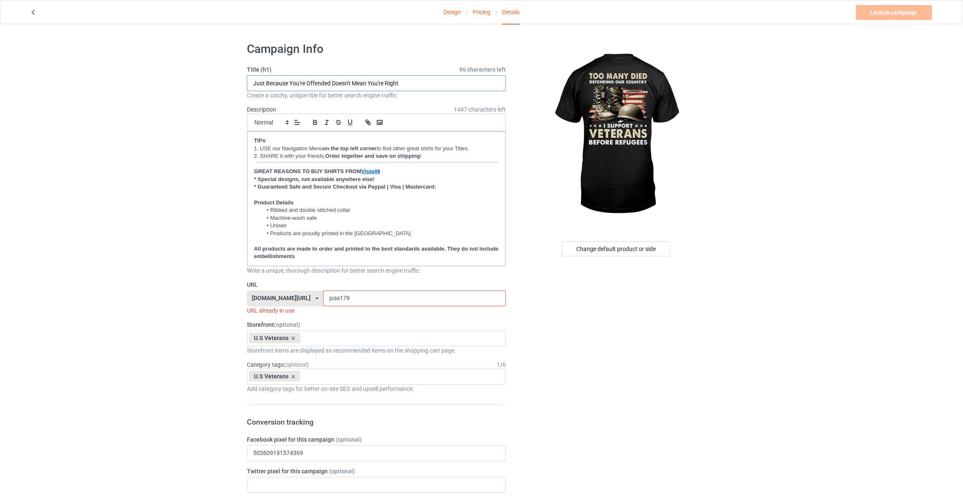
click at [336, 83] on input "Just Because You're Offended Doesn't Mean You're Right" at bounding box center [376, 83] width 259 height 16
type input "Too Many Died Defending Our Country"
drag, startPoint x: 337, startPoint y: 296, endPoint x: 0, endPoint y: 275, distance: 338.1
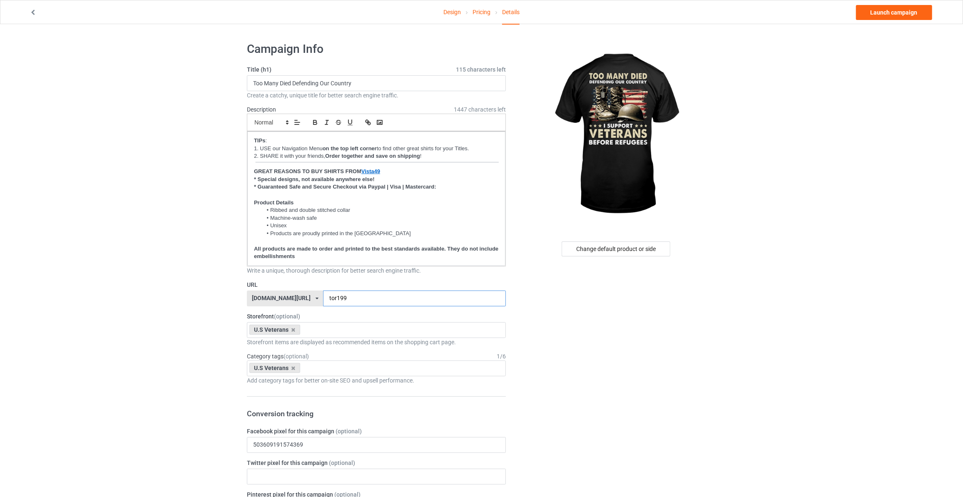
type input "tor199"
click at [900, 15] on link "Launch campaign" at bounding box center [894, 12] width 76 height 15
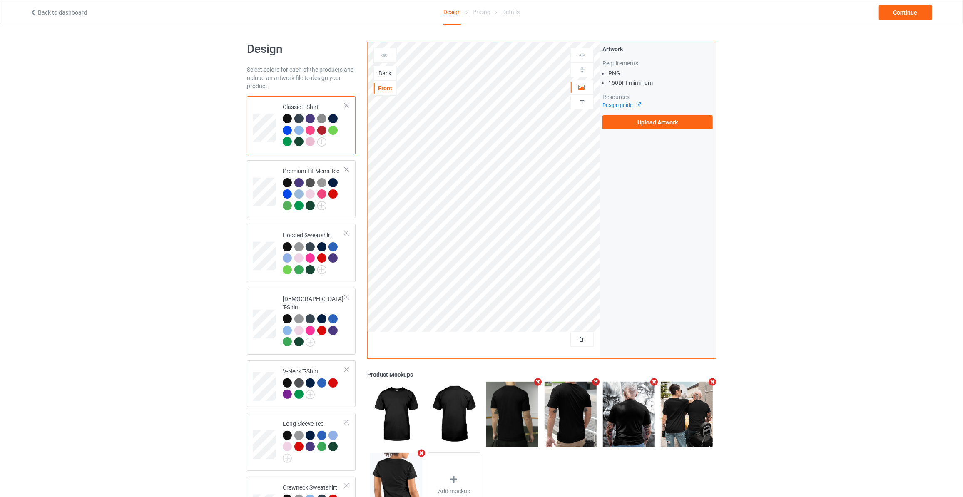
click at [386, 70] on div "Back" at bounding box center [385, 73] width 22 height 8
click at [644, 117] on label "Upload Artwork" at bounding box center [658, 122] width 110 height 14
click at [0, 0] on input "Upload Artwork" at bounding box center [0, 0] width 0 height 0
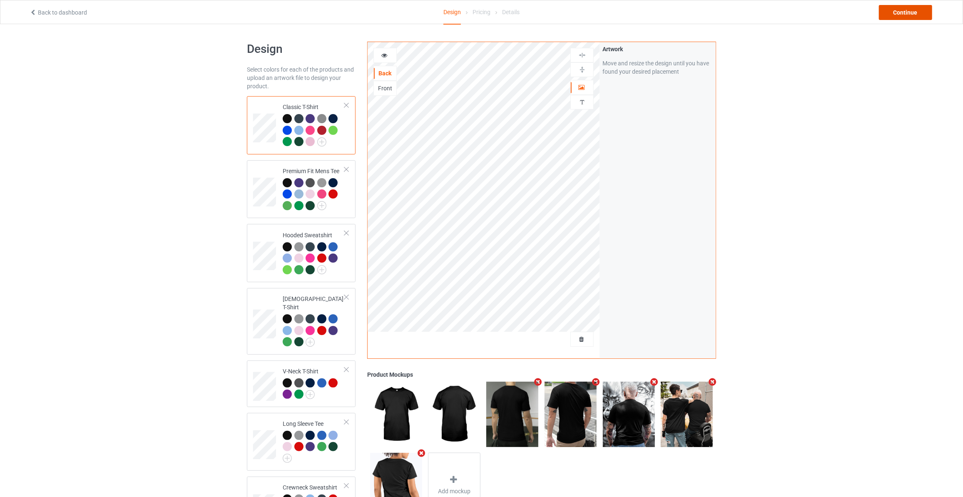
click at [912, 10] on div "Continue" at bounding box center [905, 12] width 53 height 15
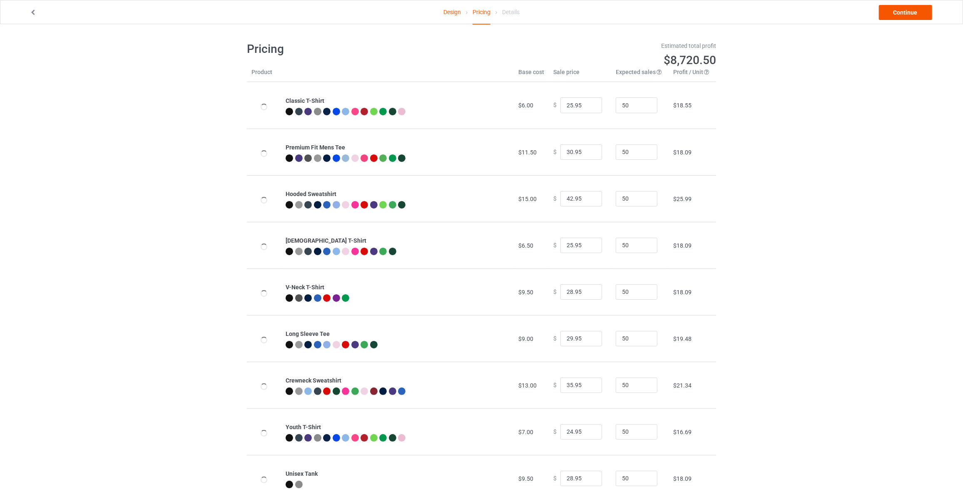
click at [913, 9] on link "Continue" at bounding box center [905, 12] width 53 height 15
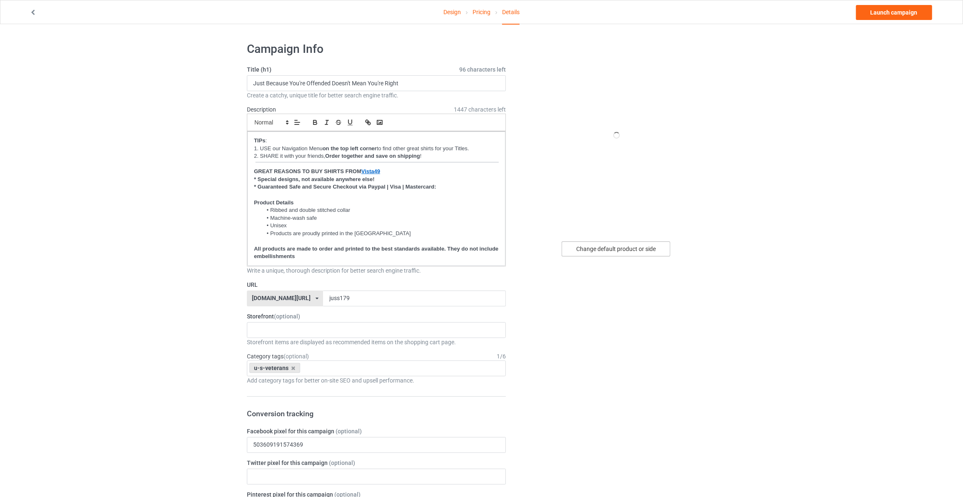
click at [611, 251] on div "Change default product or side" at bounding box center [616, 249] width 109 height 15
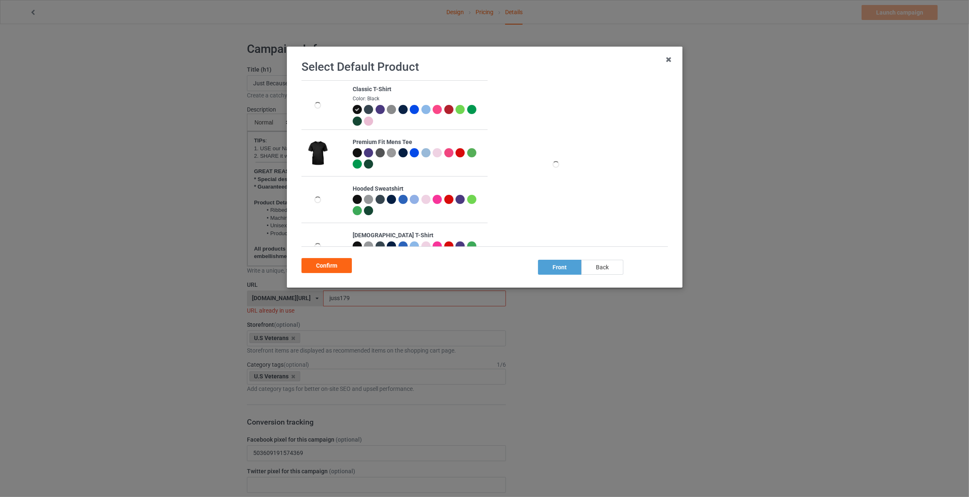
drag, startPoint x: 602, startPoint y: 271, endPoint x: 410, endPoint y: 269, distance: 192.5
click at [599, 271] on div "back" at bounding box center [603, 267] width 42 height 15
click at [331, 267] on div "Confirm" at bounding box center [327, 265] width 50 height 15
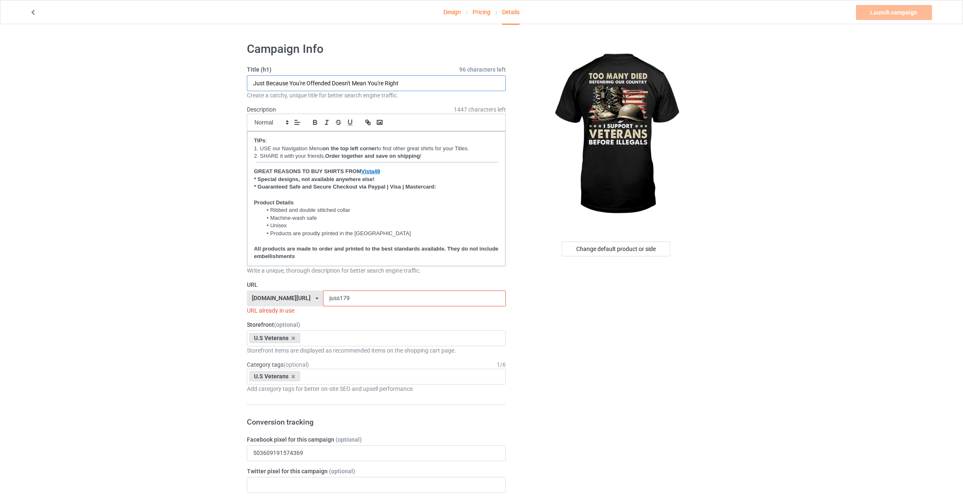
click at [329, 85] on input "Just Because You're Offended Doesn't Mean You're Right" at bounding box center [376, 83] width 259 height 16
paste input "Sorry If My Patriotism Offends You"
drag, startPoint x: 95, startPoint y: 311, endPoint x: 245, endPoint y: 290, distance: 151.9
drag, startPoint x: 340, startPoint y: 297, endPoint x: 55, endPoint y: 274, distance: 286.3
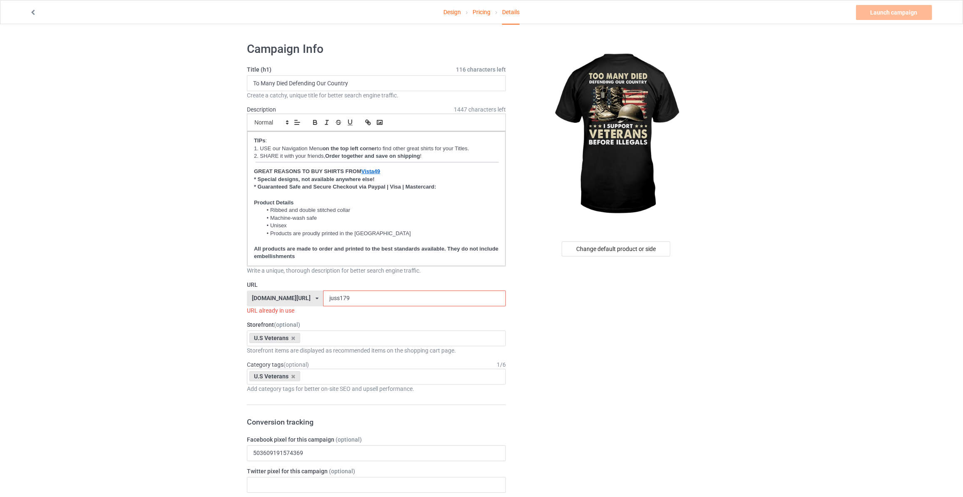
click at [258, 81] on input "To Many Died Defending Our Country" at bounding box center [376, 83] width 259 height 16
type input "Too Many Died Defending Our Country"
drag, startPoint x: 337, startPoint y: 298, endPoint x: 111, endPoint y: 273, distance: 227.6
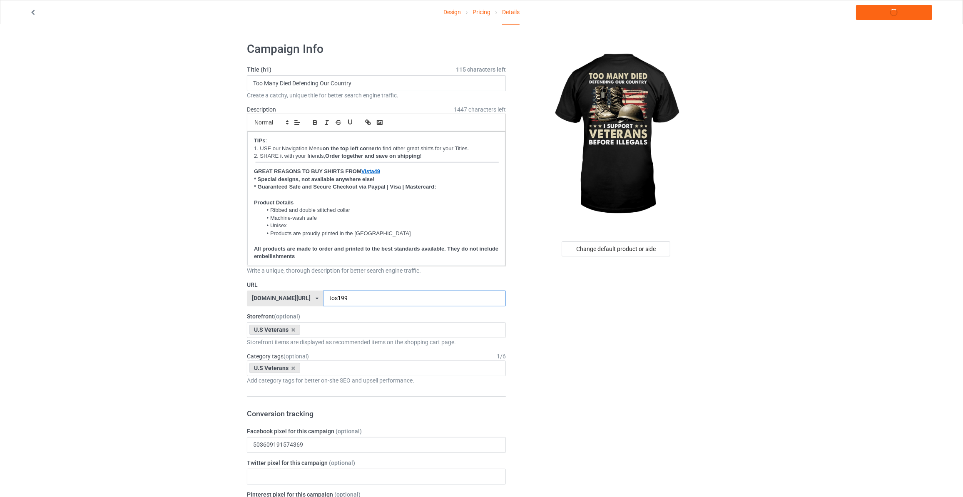
type input "tos199"
click at [888, 13] on link "Launch campaign" at bounding box center [894, 12] width 76 height 15
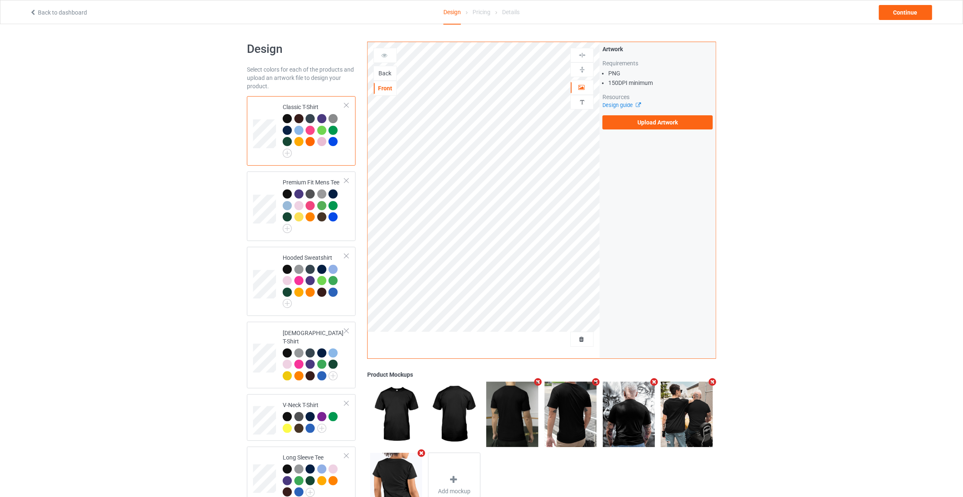
click at [387, 75] on div "Back" at bounding box center [385, 73] width 22 height 8
click at [637, 112] on div "Artwork Requirements PNG 150 DPI minimum Resources Design guide Upload Artwork" at bounding box center [658, 87] width 110 height 85
click at [638, 112] on div "Artwork Requirements PNG 150 DPI minimum Resources Design guide Upload Artwork" at bounding box center [658, 87] width 110 height 85
click at [639, 122] on label "Upload Artwork" at bounding box center [658, 122] width 110 height 14
click at [0, 0] on input "Upload Artwork" at bounding box center [0, 0] width 0 height 0
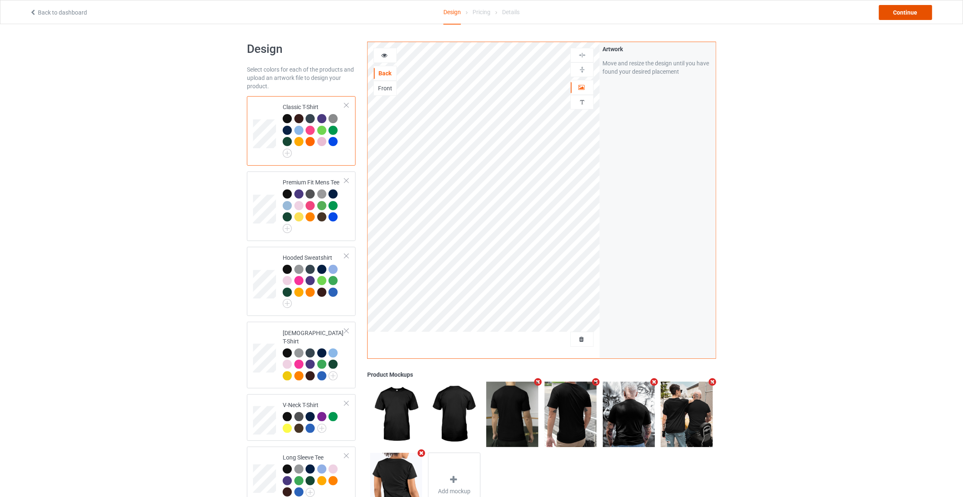
click at [909, 16] on div "Continue" at bounding box center [905, 12] width 53 height 15
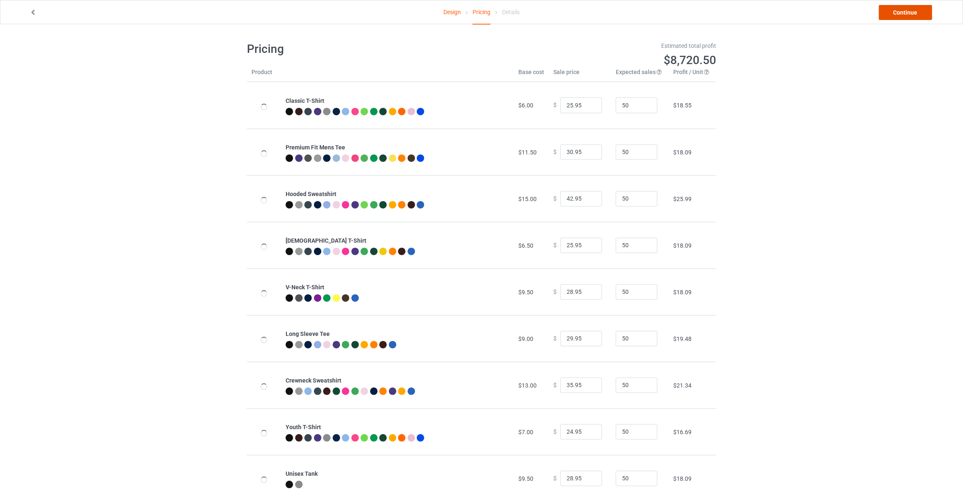
click at [909, 16] on link "Continue" at bounding box center [905, 12] width 53 height 15
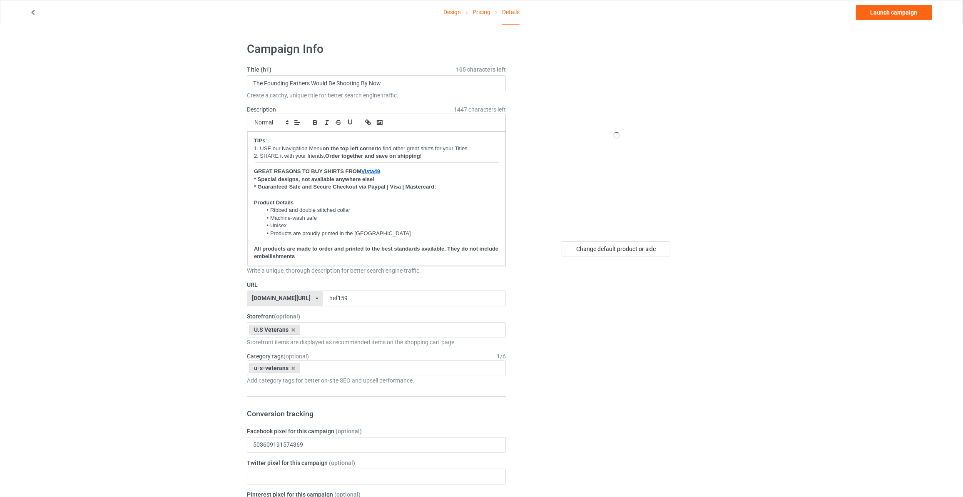
click at [626, 257] on div "Change default product or side" at bounding box center [617, 506] width 210 height 940
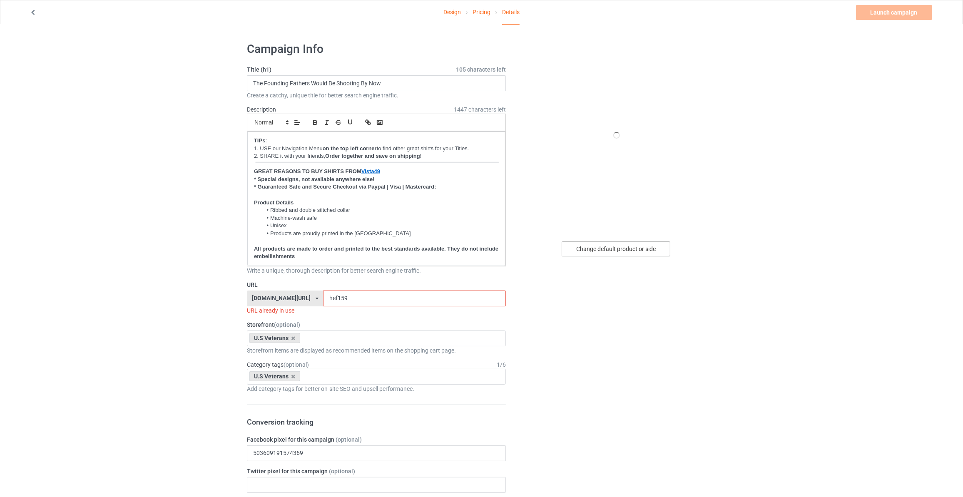
click at [628, 256] on div "Change default product or side" at bounding box center [616, 249] width 109 height 15
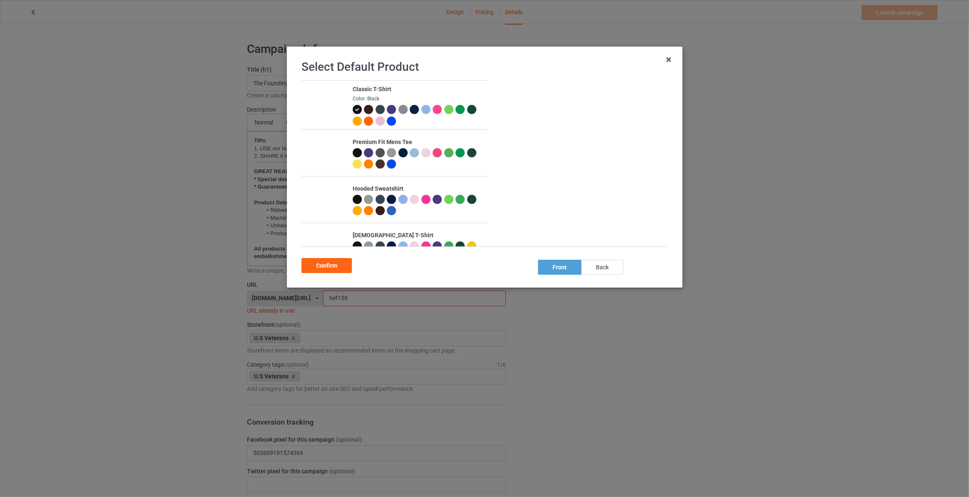
click at [606, 274] on div "back" at bounding box center [603, 267] width 42 height 15
click at [336, 277] on div "Select Default Product Classic T-Shirt Color: Black Premium Fit Mens Tee Hooded…" at bounding box center [485, 167] width 378 height 224
drag, startPoint x: 336, startPoint y: 270, endPoint x: 418, endPoint y: 231, distance: 90.5
click at [335, 270] on div "Confirm" at bounding box center [327, 265] width 50 height 15
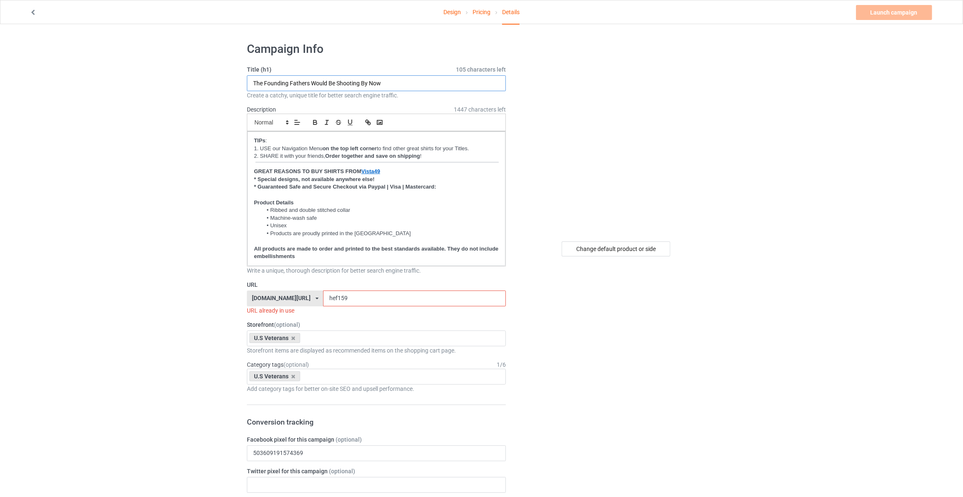
click at [397, 85] on input "The Founding Fathers Would Be Shooting By Now" at bounding box center [376, 83] width 259 height 16
type input "When You Disrespect Our Flag You Disrespect Those Who Died Defending Your Freed…"
drag, startPoint x: 342, startPoint y: 298, endPoint x: 118, endPoint y: 280, distance: 225.2
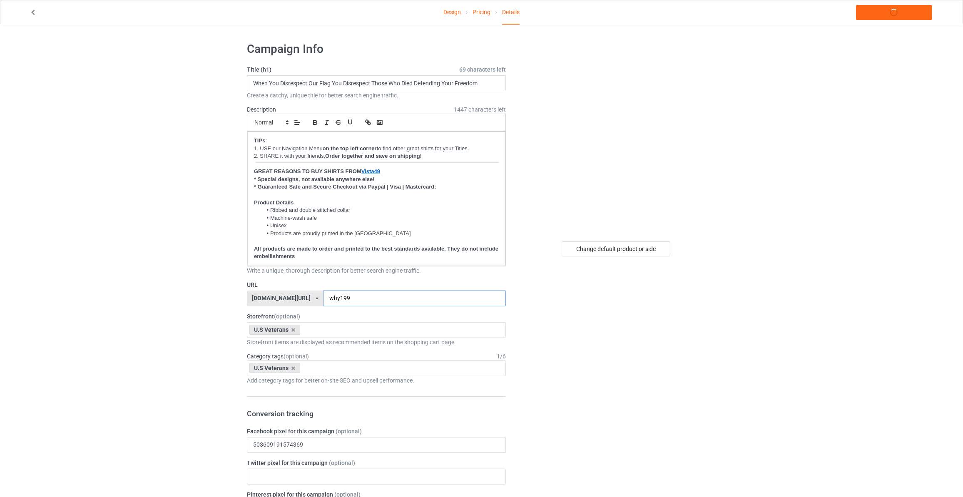
type input "why199"
click at [879, 10] on link "Launch campaign" at bounding box center [894, 12] width 76 height 15
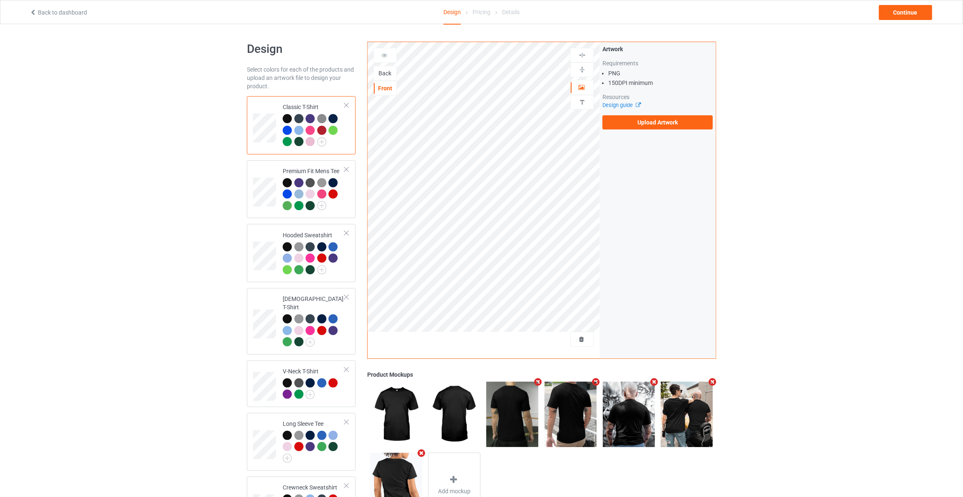
click at [388, 74] on div "Back" at bounding box center [385, 73] width 22 height 8
click at [668, 124] on label "Upload Artwork" at bounding box center [658, 122] width 110 height 14
click at [0, 0] on input "Upload Artwork" at bounding box center [0, 0] width 0 height 0
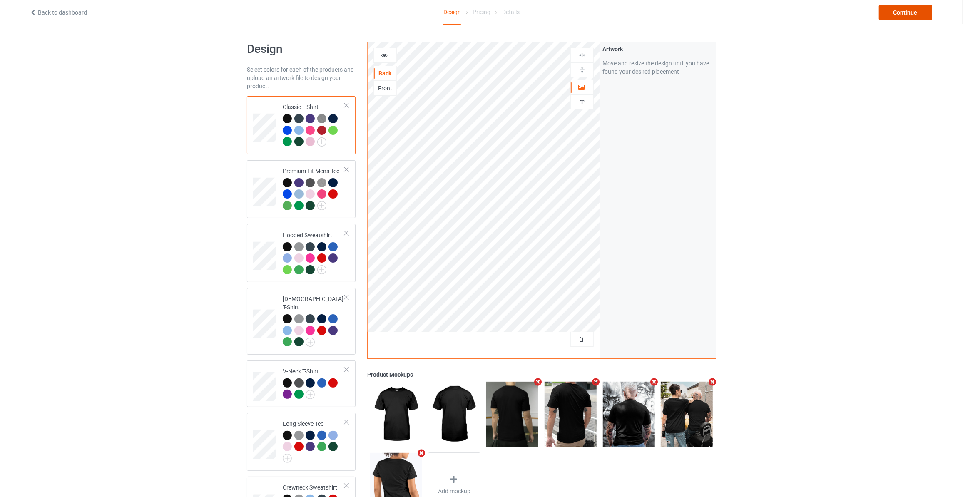
click at [909, 10] on div "Continue" at bounding box center [905, 12] width 53 height 15
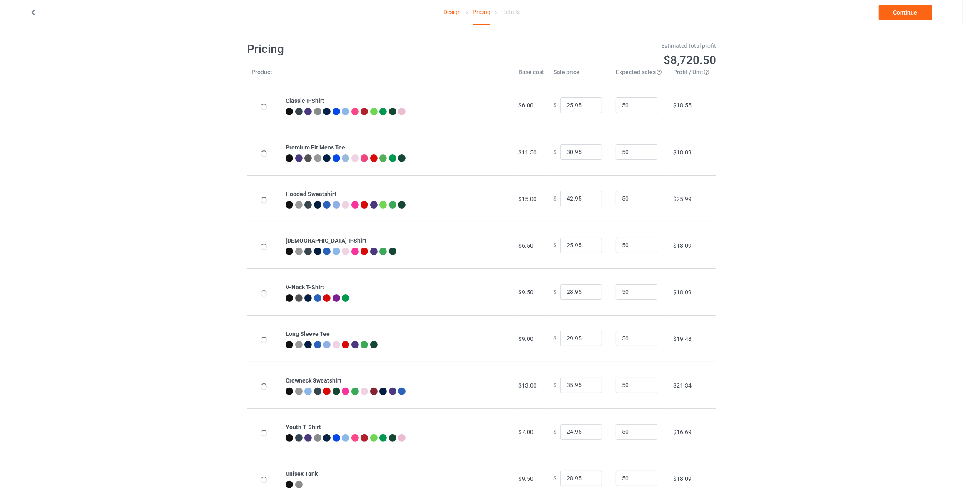
click at [909, 10] on link "Continue" at bounding box center [905, 12] width 53 height 15
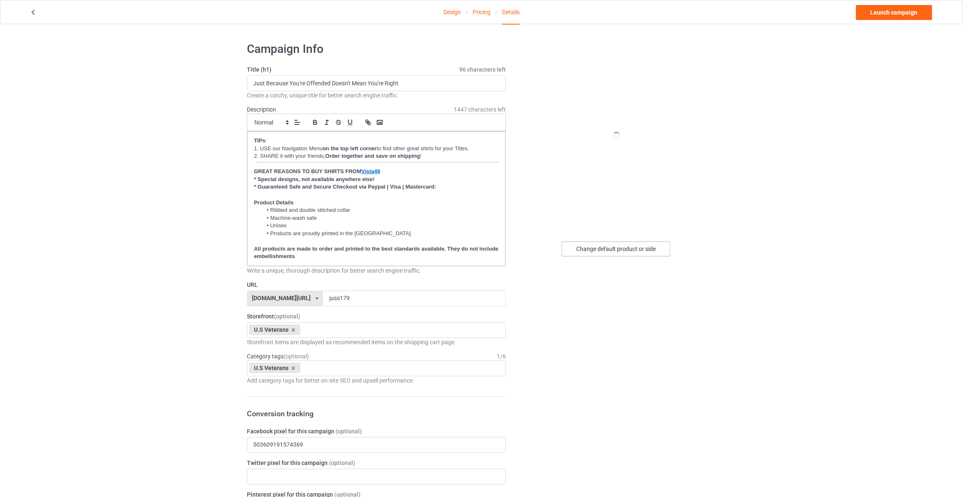
click at [588, 247] on div "Change default product or side" at bounding box center [616, 249] width 109 height 15
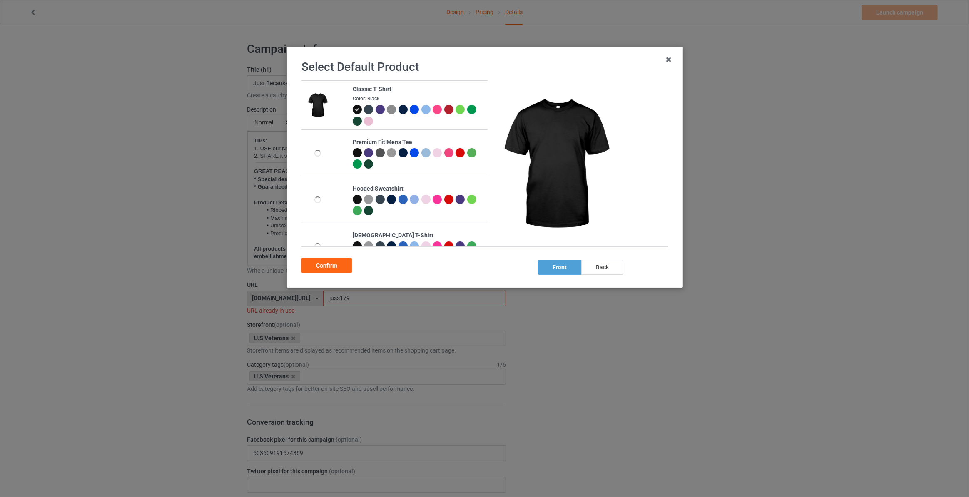
click at [607, 266] on div "back" at bounding box center [603, 267] width 42 height 15
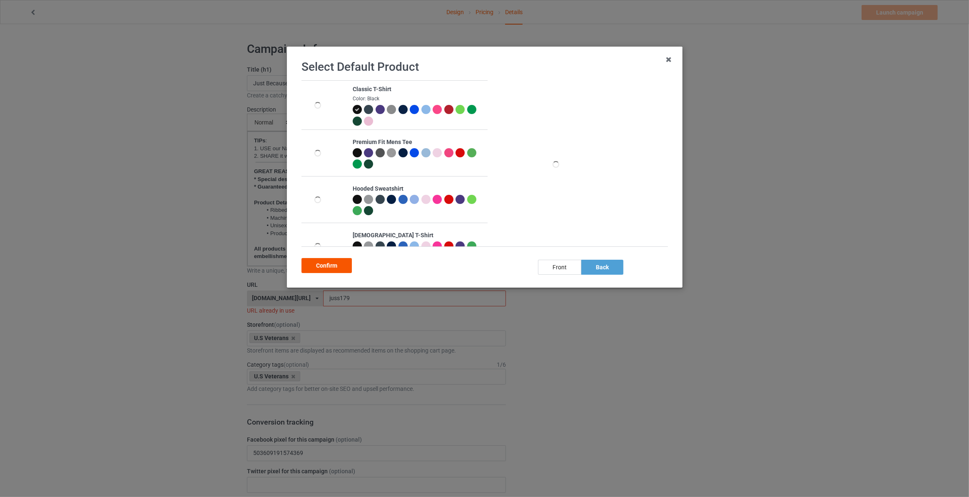
click at [336, 264] on div "Confirm" at bounding box center [327, 265] width 50 height 15
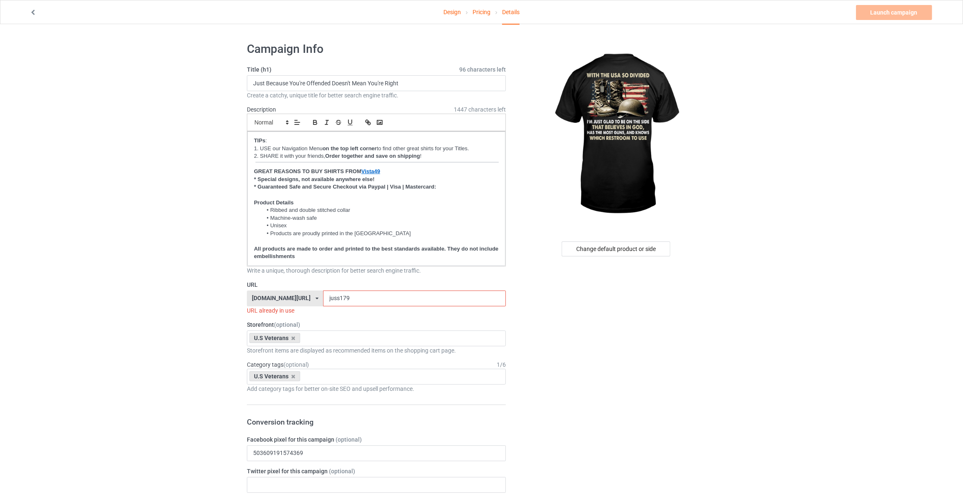
click at [336, 79] on input "Just Because You're Offended Doesn't Mean You're Right" at bounding box center [376, 83] width 259 height 16
type input "With The USA"
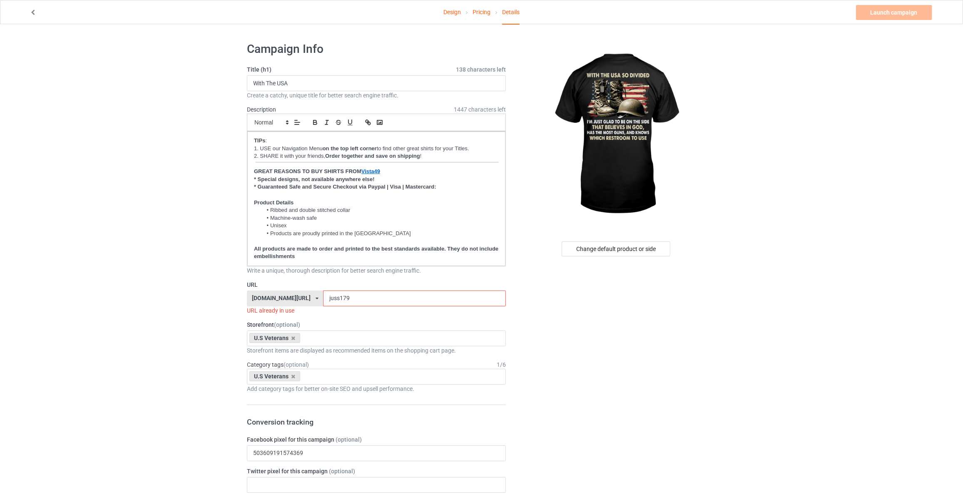
drag, startPoint x: 349, startPoint y: 291, endPoint x: 205, endPoint y: 297, distance: 143.8
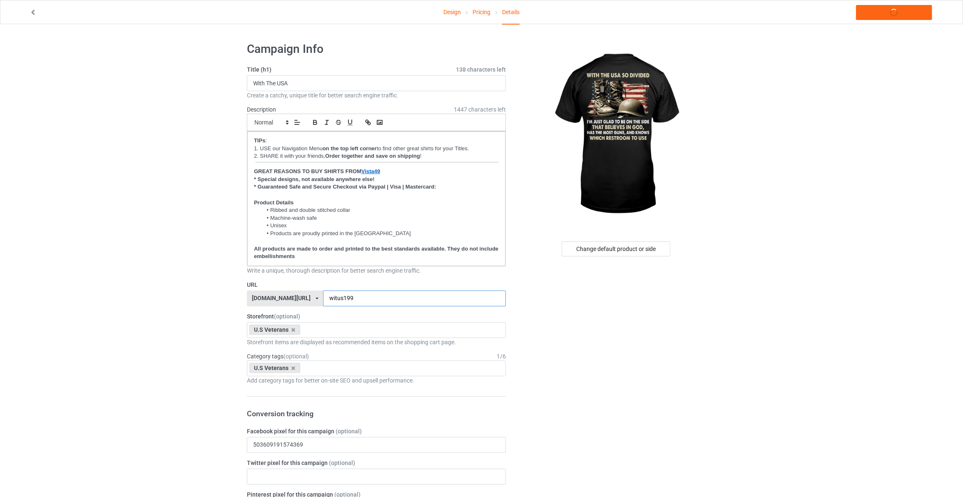
type input "witus199"
click at [884, 11] on link "Launch campaign" at bounding box center [894, 12] width 76 height 15
